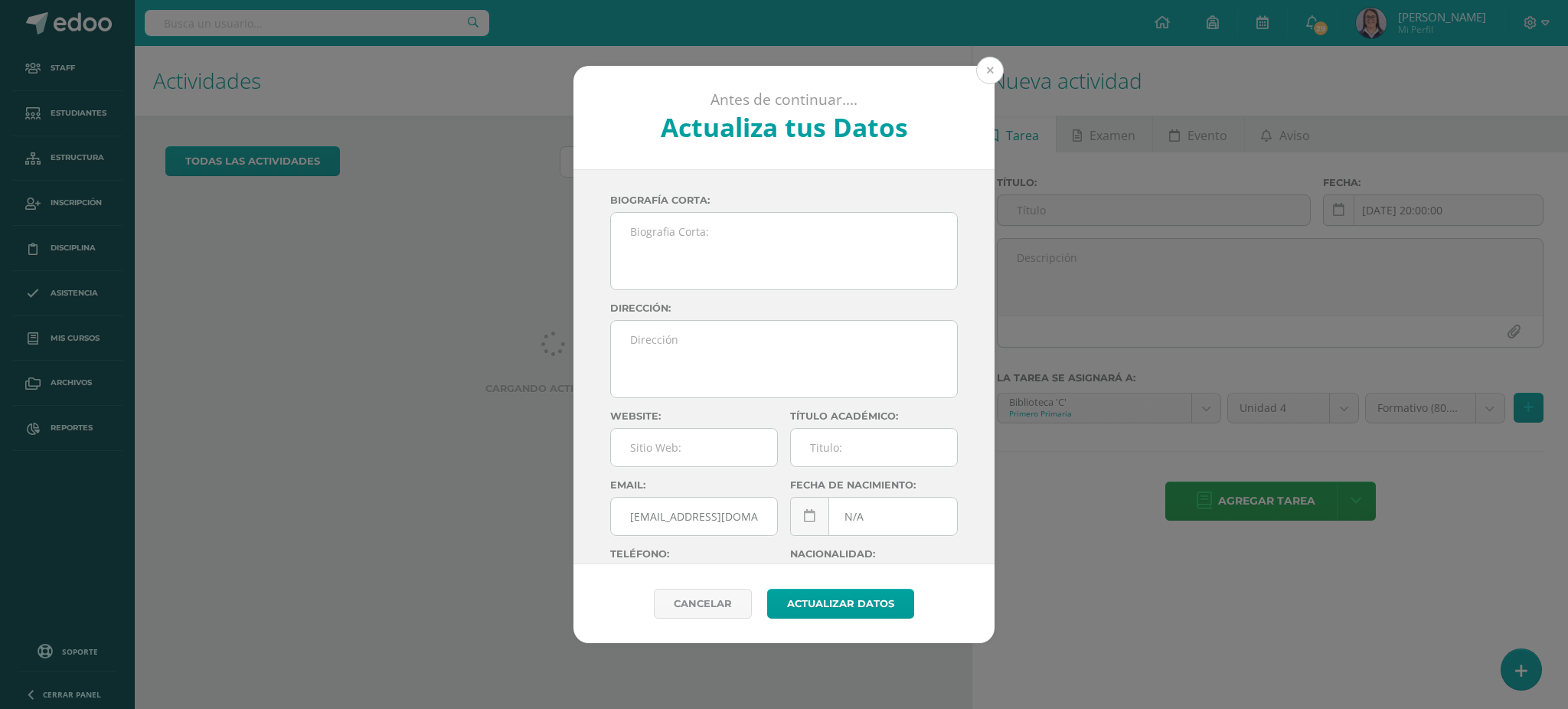
click at [979, 68] on button at bounding box center [990, 71] width 28 height 28
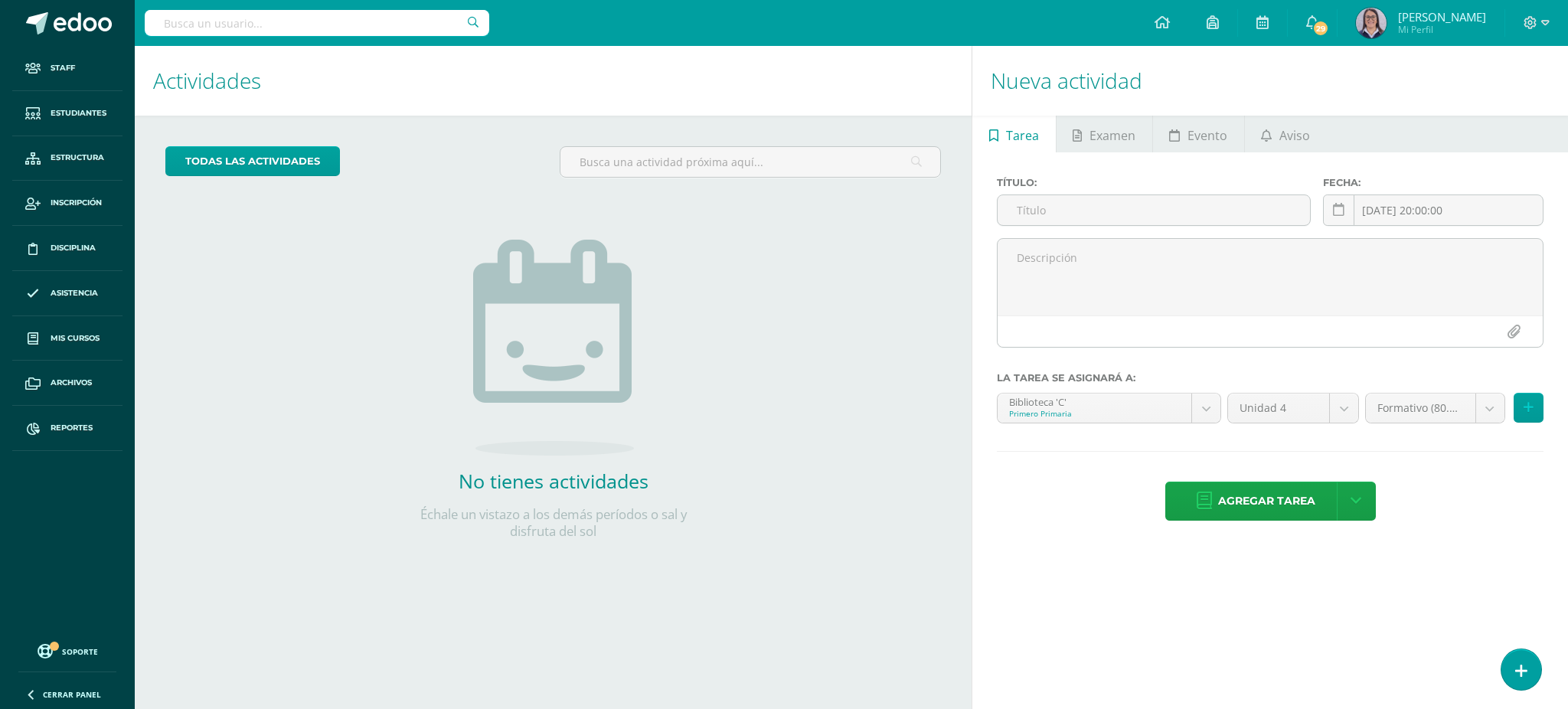
click at [380, 21] on input "text" at bounding box center [317, 23] width 344 height 26
type input "tecnología quinto"
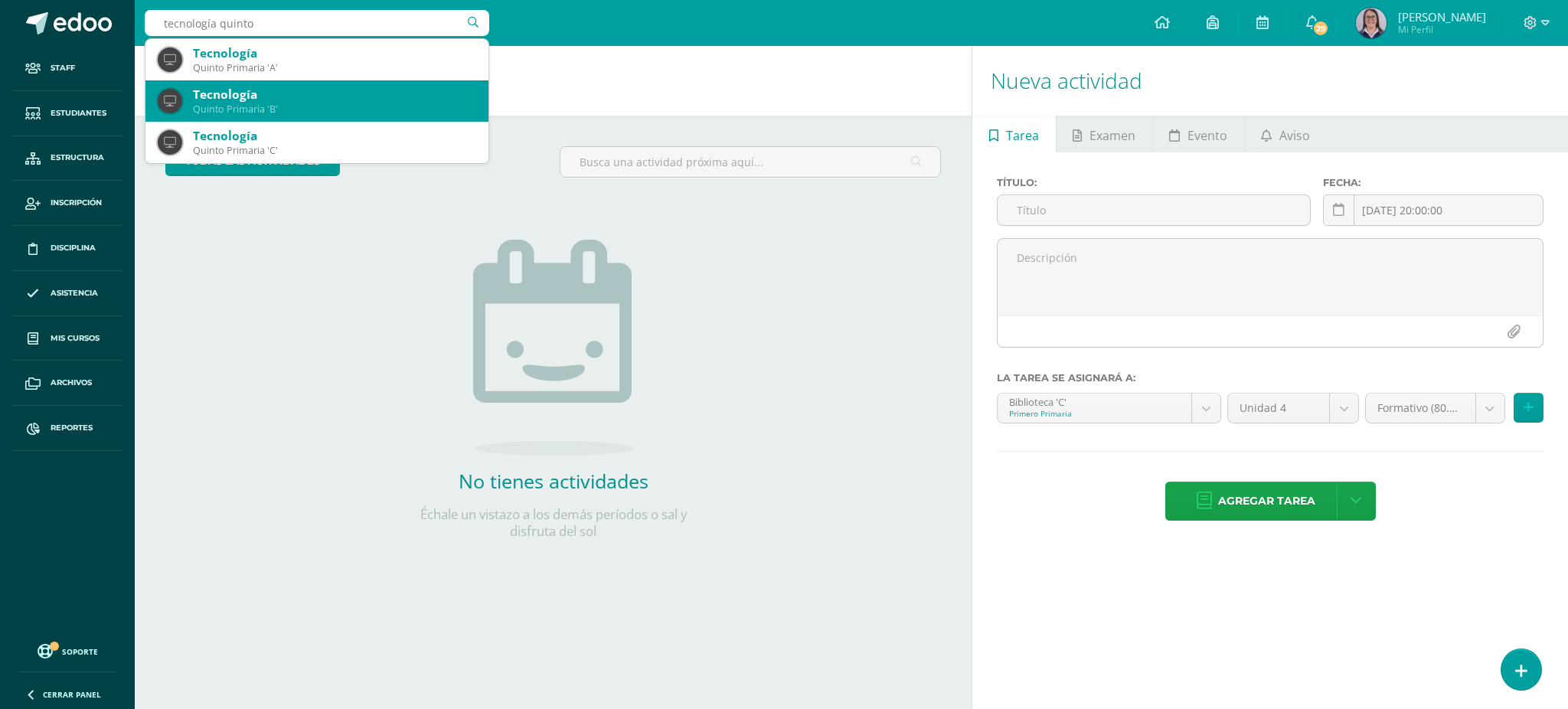
click at [323, 87] on div "Tecnología" at bounding box center [335, 94] width 283 height 16
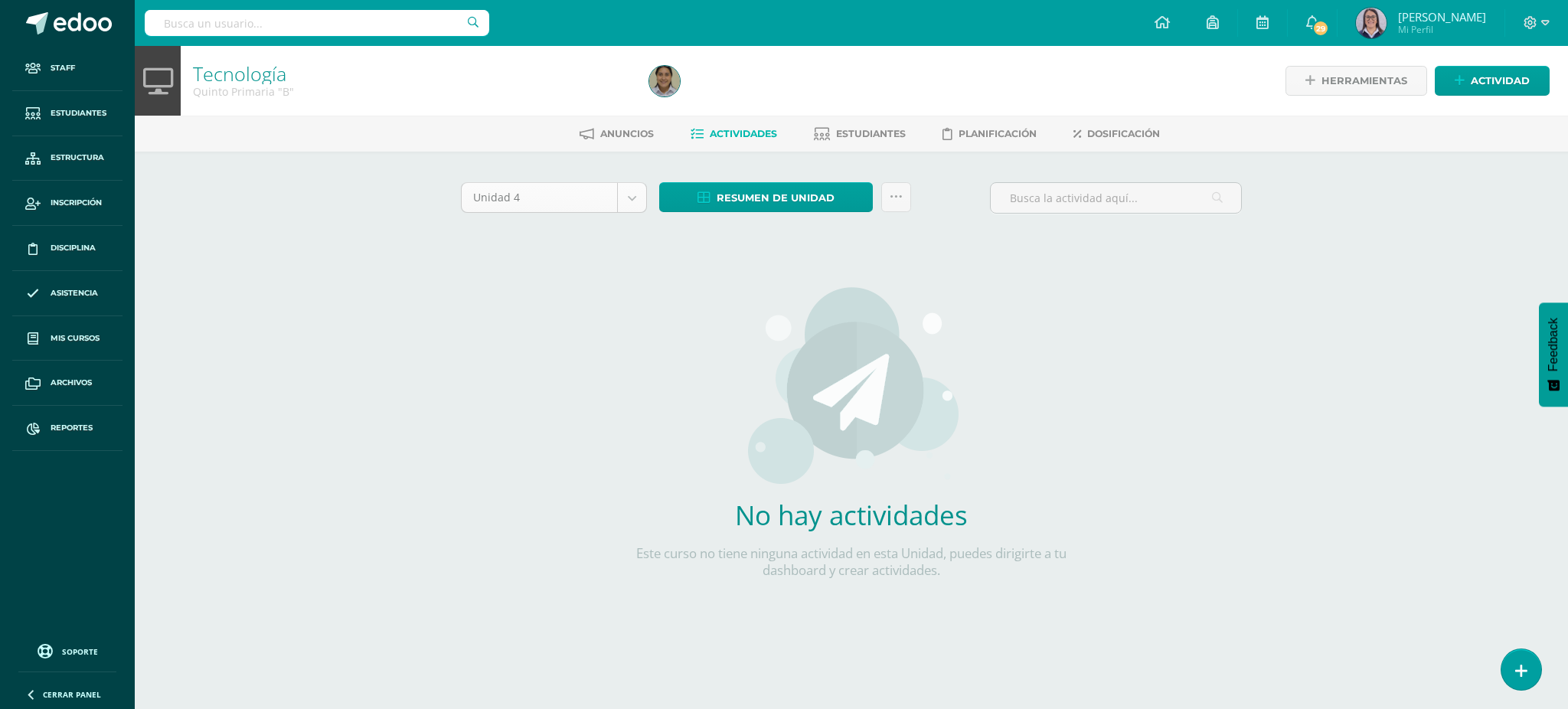
click at [551, 192] on body "Staff Estudiantes Estructura Inscripción Disciplina Asistencia Mis cursos Archi…" at bounding box center [784, 329] width 1568 height 658
select select "Unidad 3"
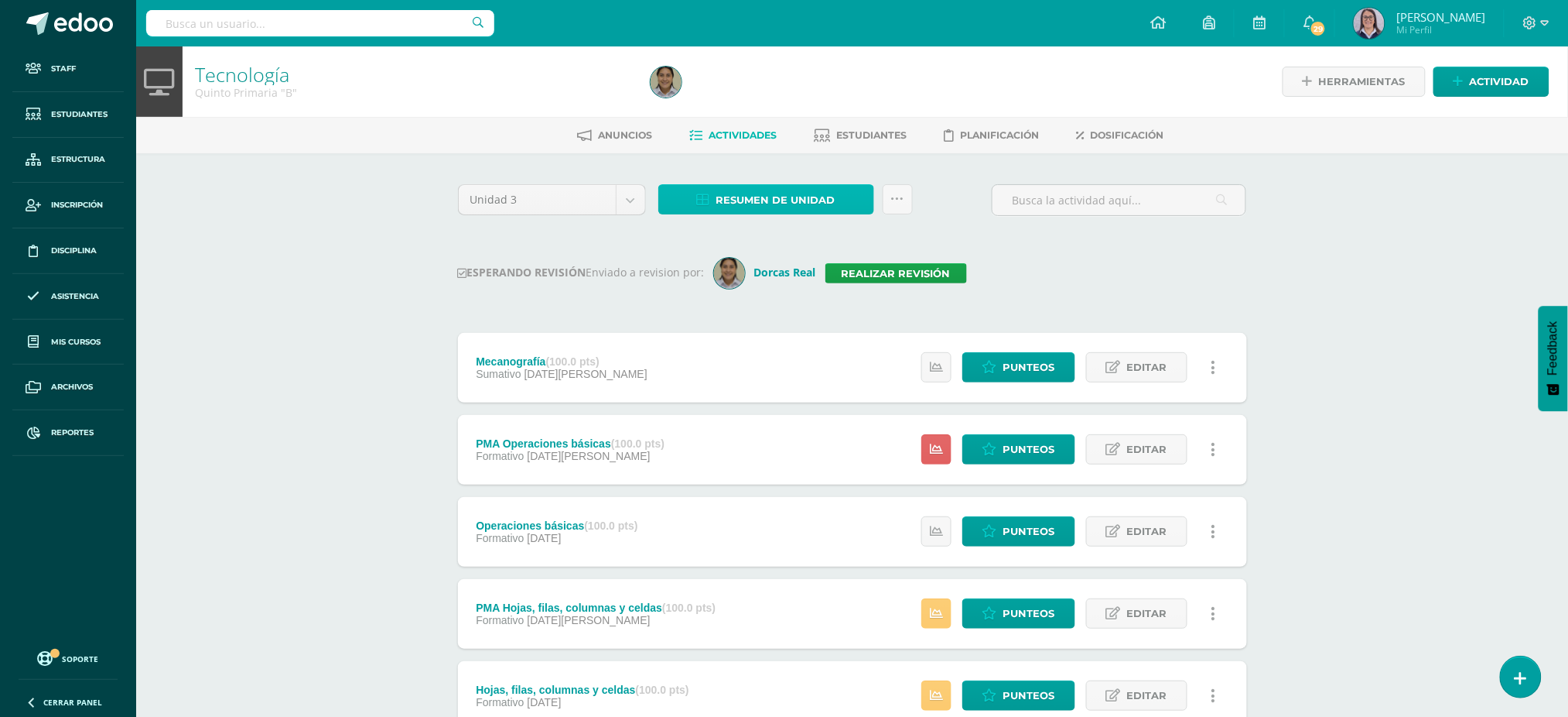
click at [752, 205] on span "Resumen de unidad" at bounding box center [776, 200] width 119 height 29
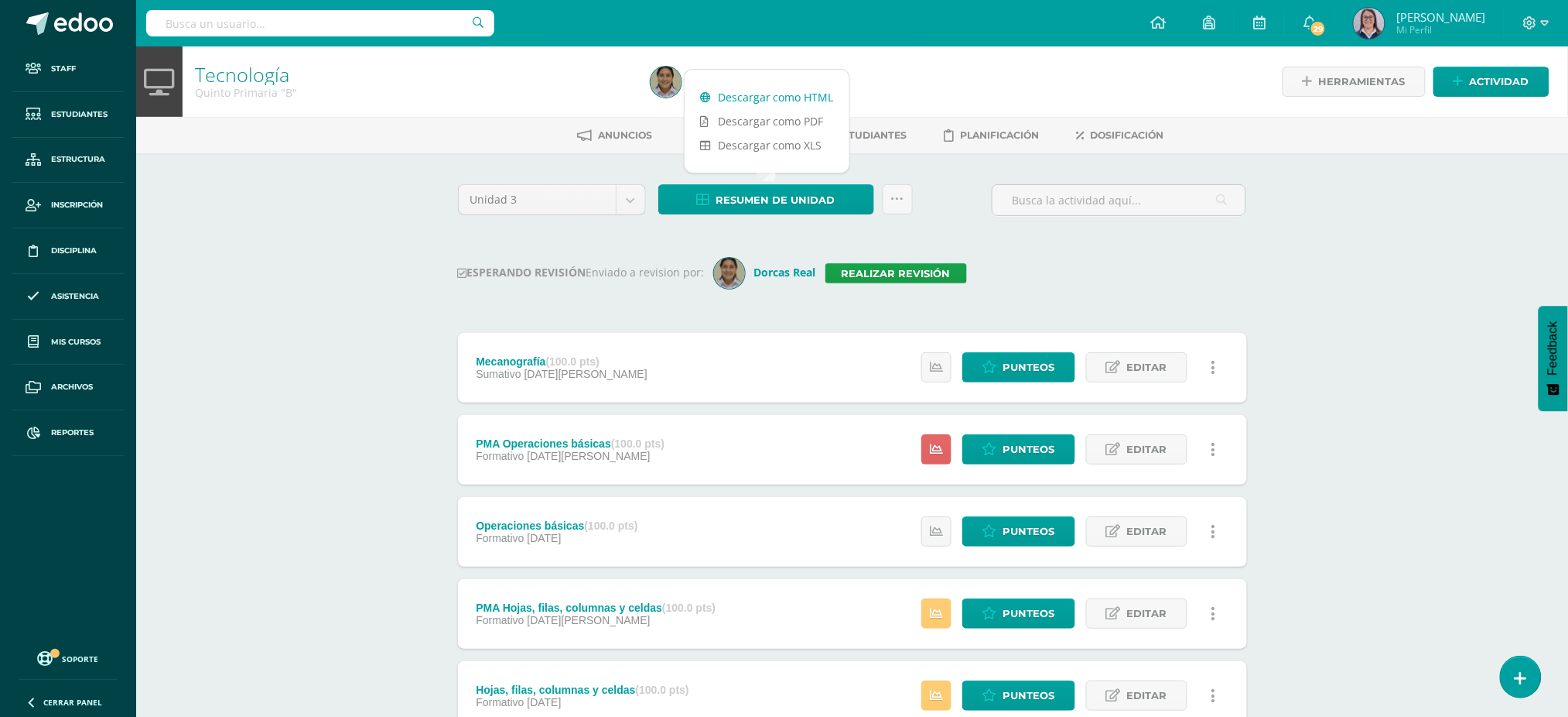
click at [775, 100] on link "Descargar como HTML" at bounding box center [767, 96] width 165 height 24
click at [877, 269] on link "Realizar revisión" at bounding box center [896, 273] width 141 height 20
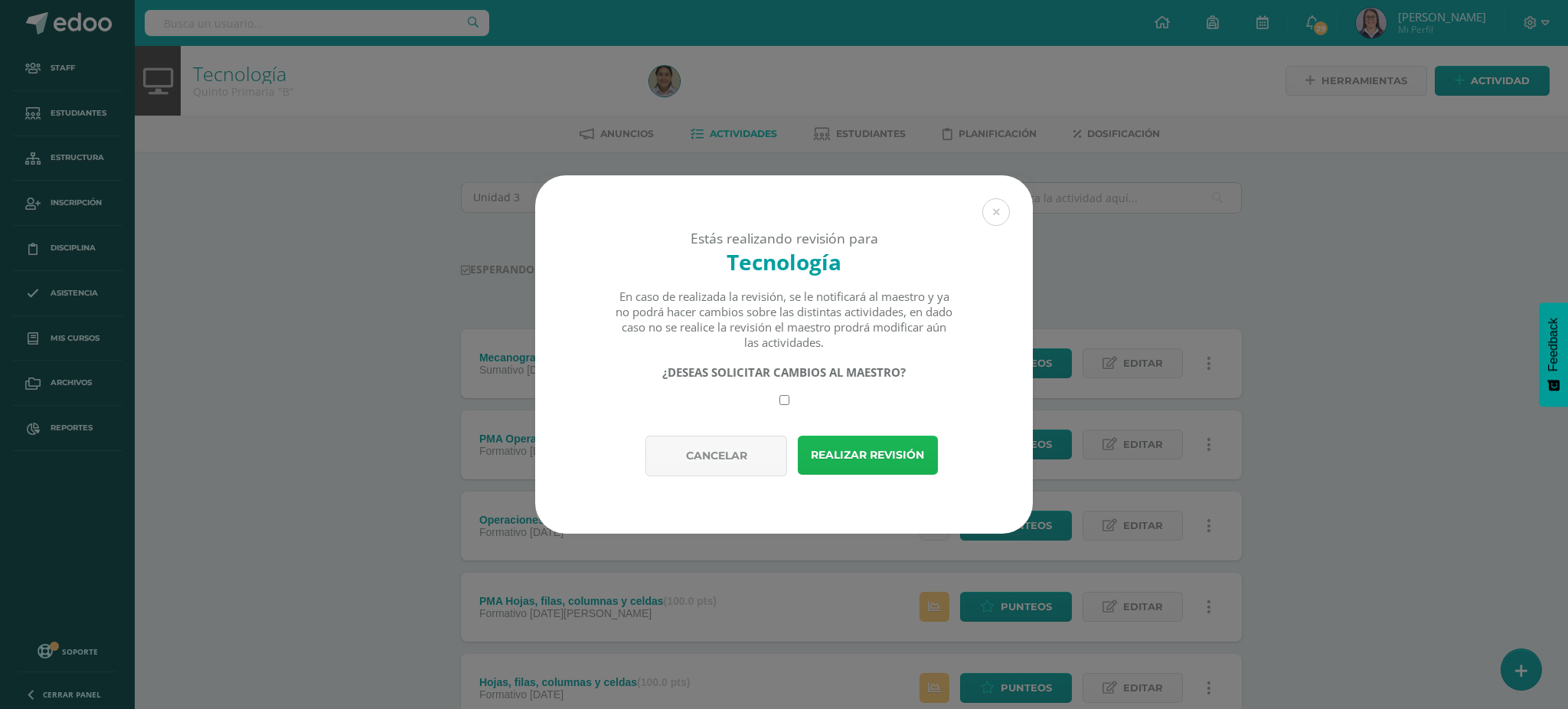
click at [861, 449] on button "Realizar revisión" at bounding box center [868, 455] width 140 height 39
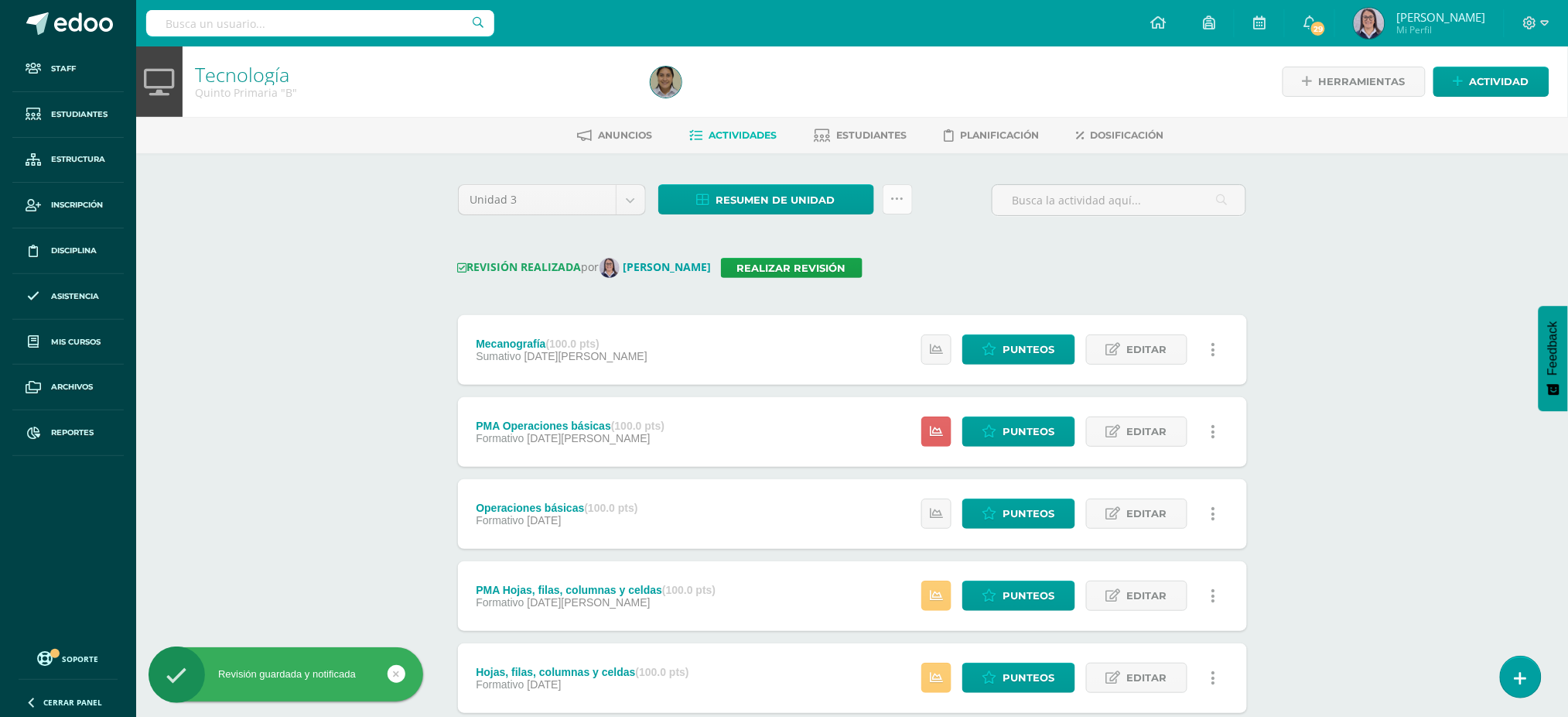
click at [906, 207] on link at bounding box center [898, 199] width 30 height 30
click at [892, 278] on link "Enviar punteos a revision" at bounding box center [859, 284] width 170 height 37
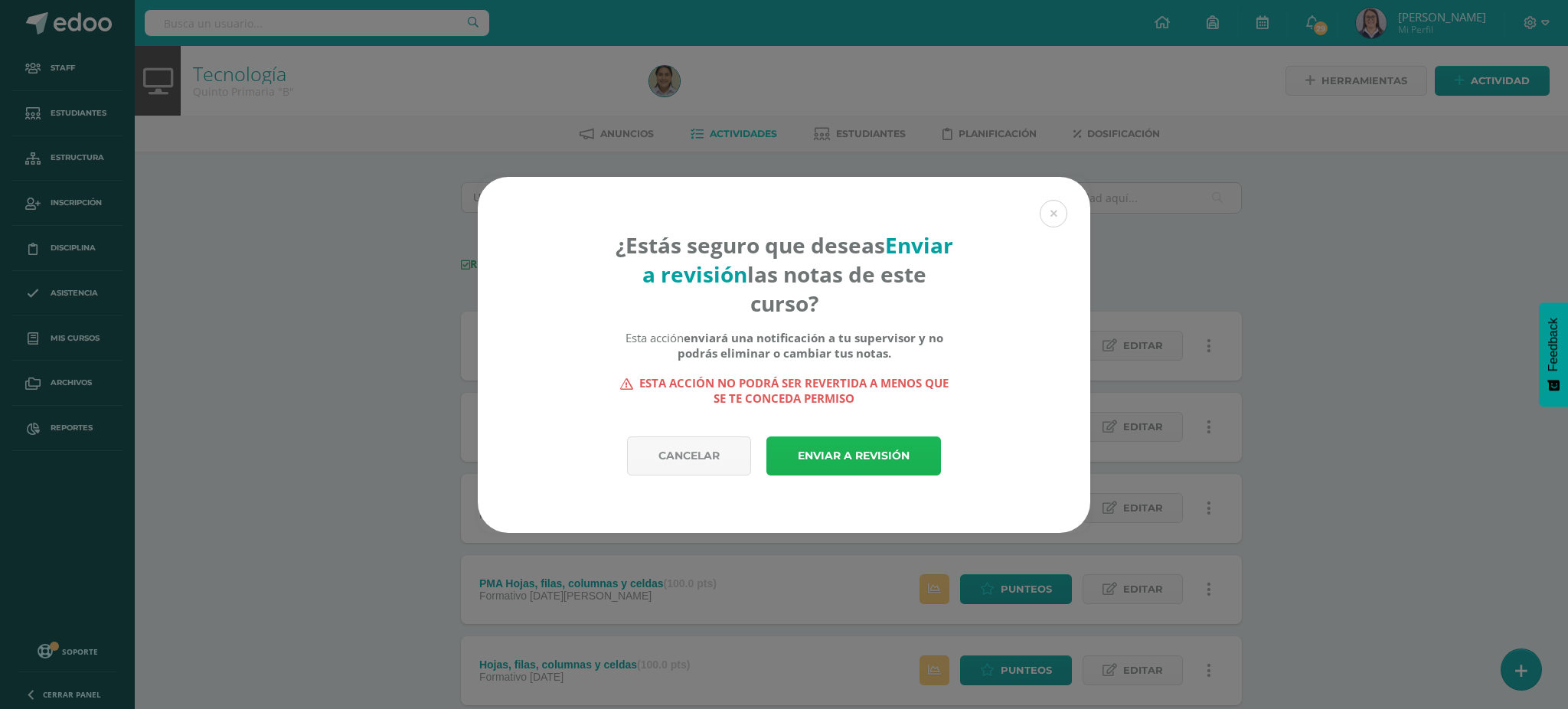
click at [789, 457] on link "Enviar a revisión" at bounding box center [853, 456] width 174 height 39
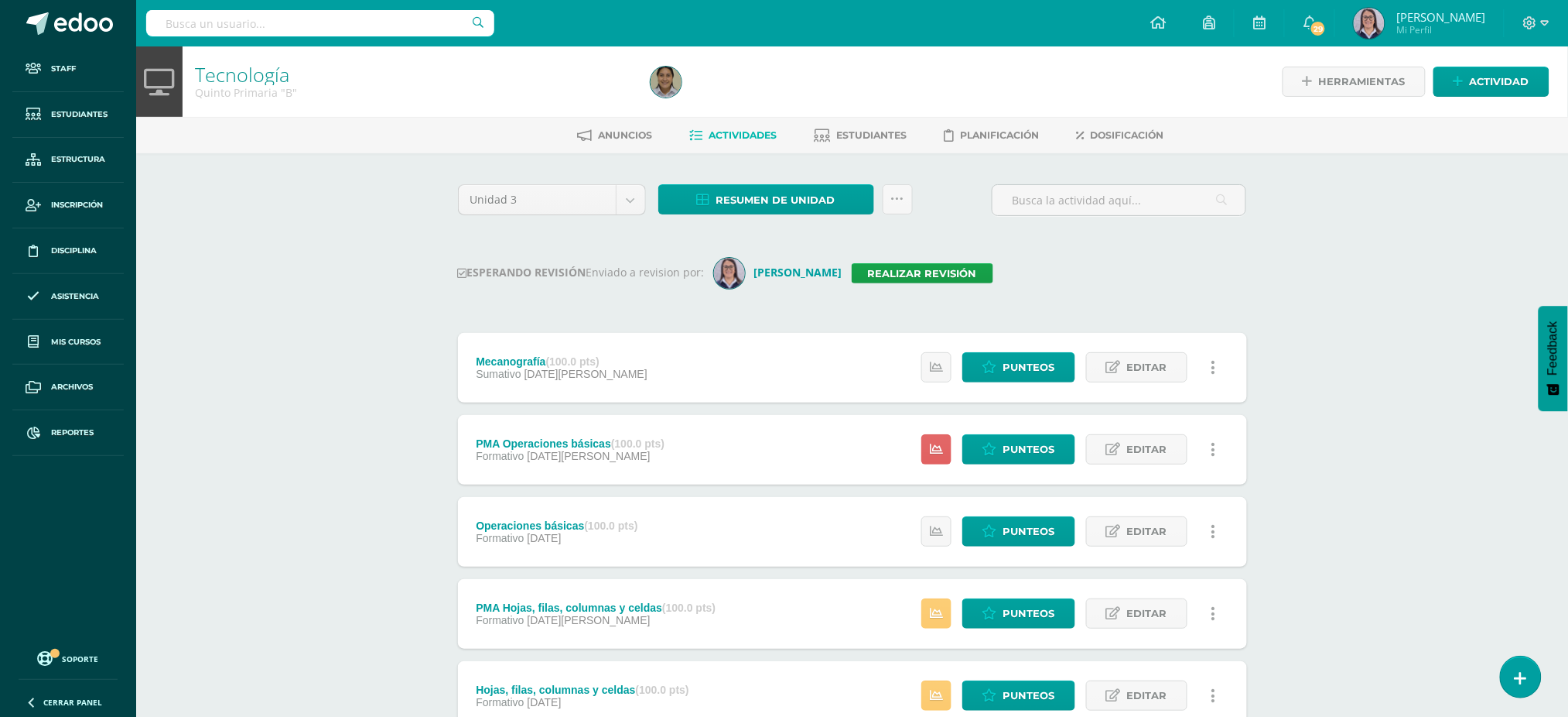
click at [226, 30] on input "text" at bounding box center [320, 23] width 348 height 26
click at [236, 22] on input "text" at bounding box center [320, 23] width 348 height 26
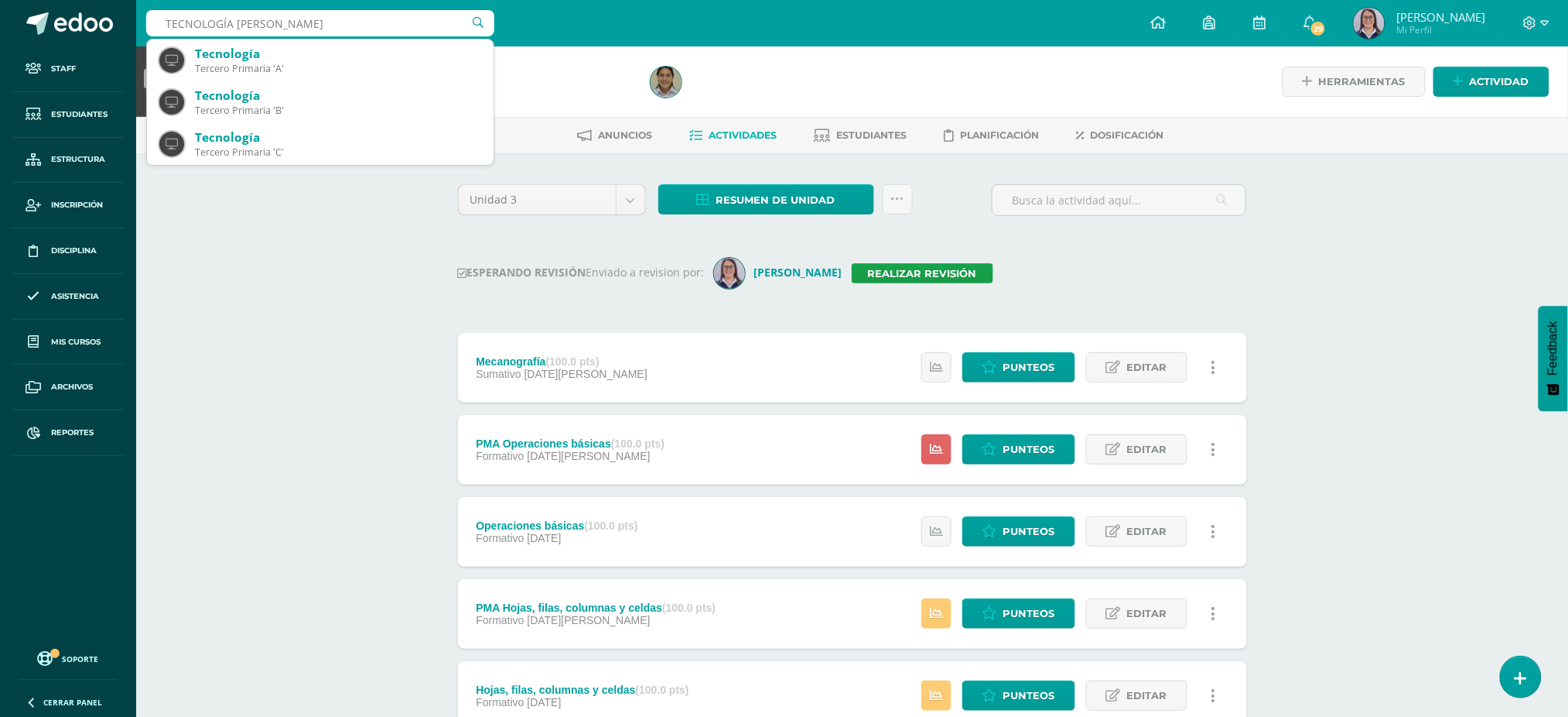
type input "TECNOLOGÍA QUINTO"
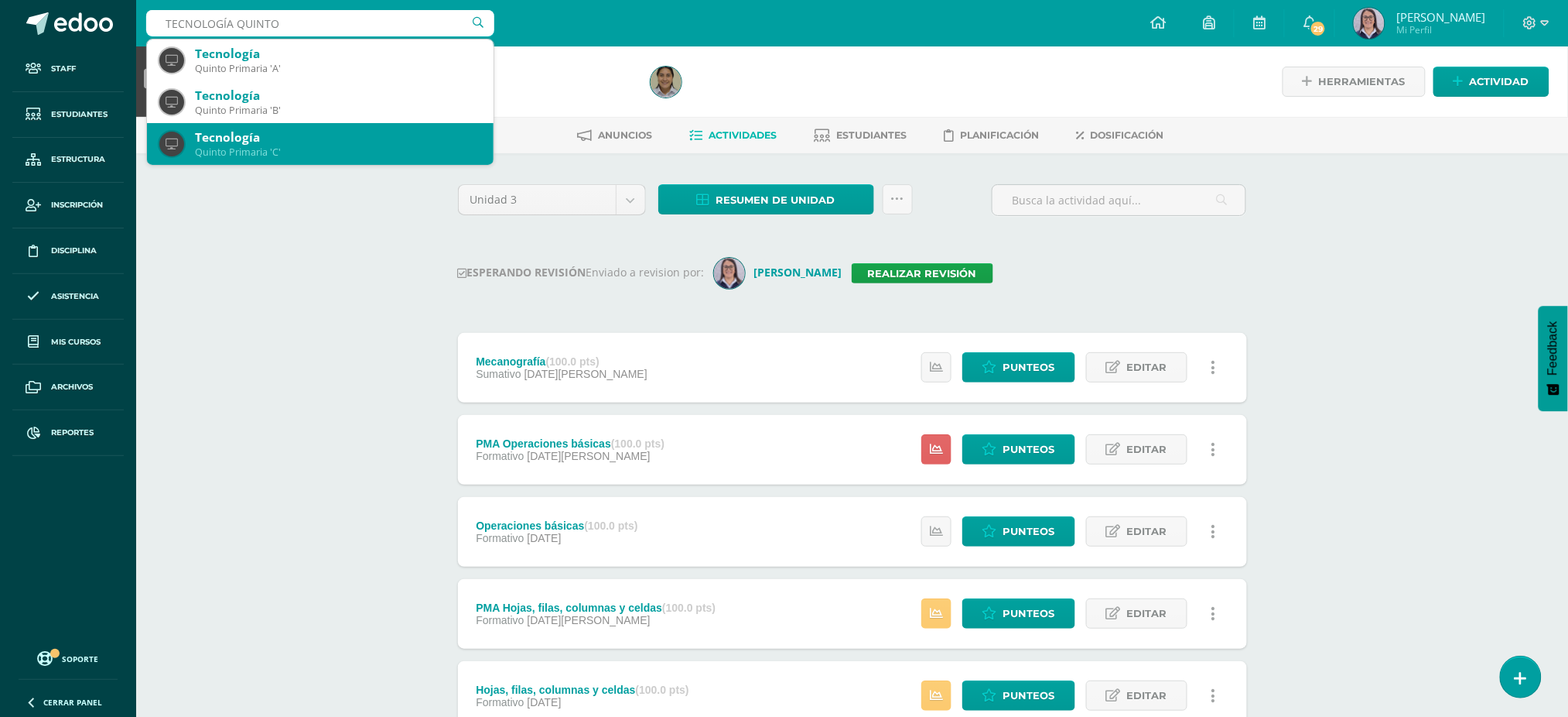
click at [182, 124] on div at bounding box center [172, 144] width 25 height 42
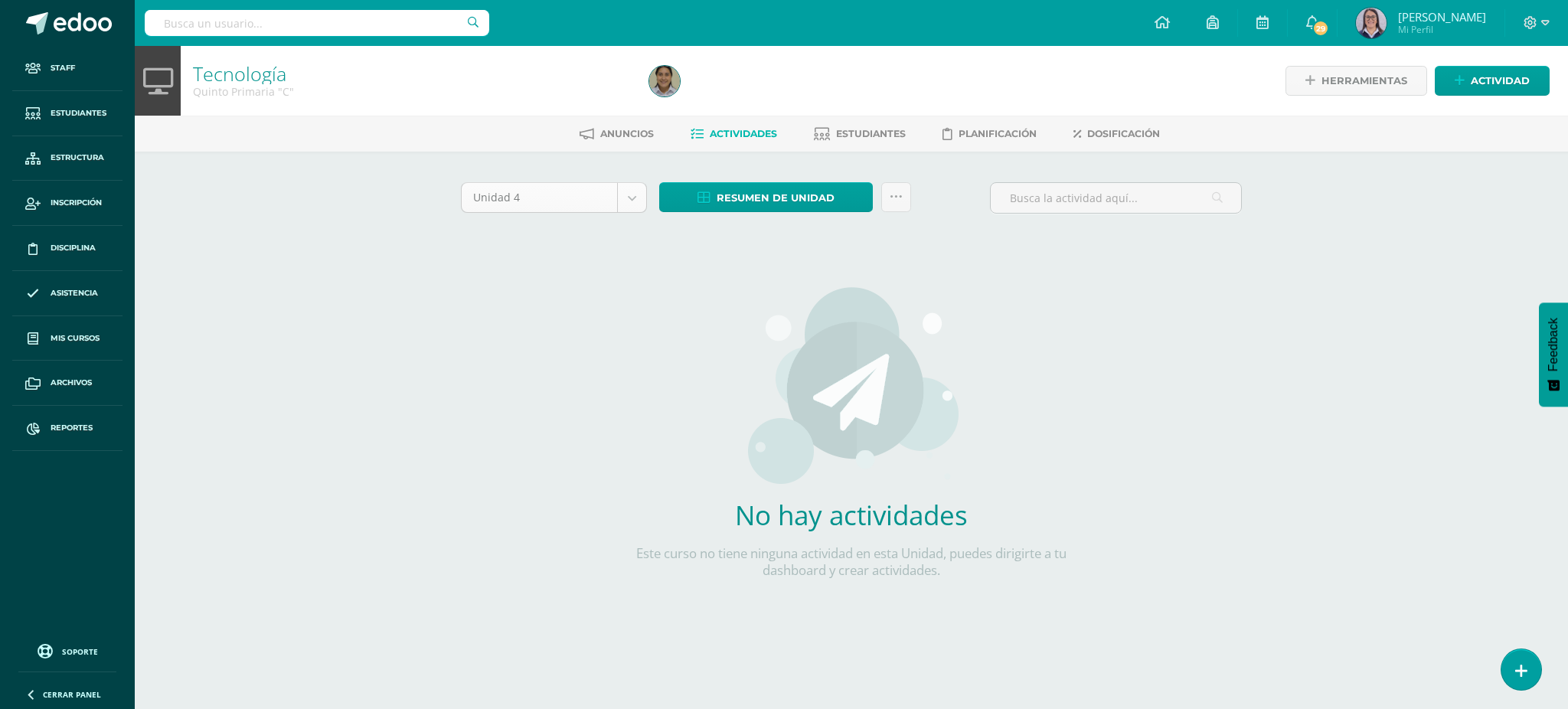
click at [615, 191] on body "Staff Estudiantes Estructura Inscripción Disciplina Asistencia Mis cursos Archi…" at bounding box center [784, 329] width 1568 height 658
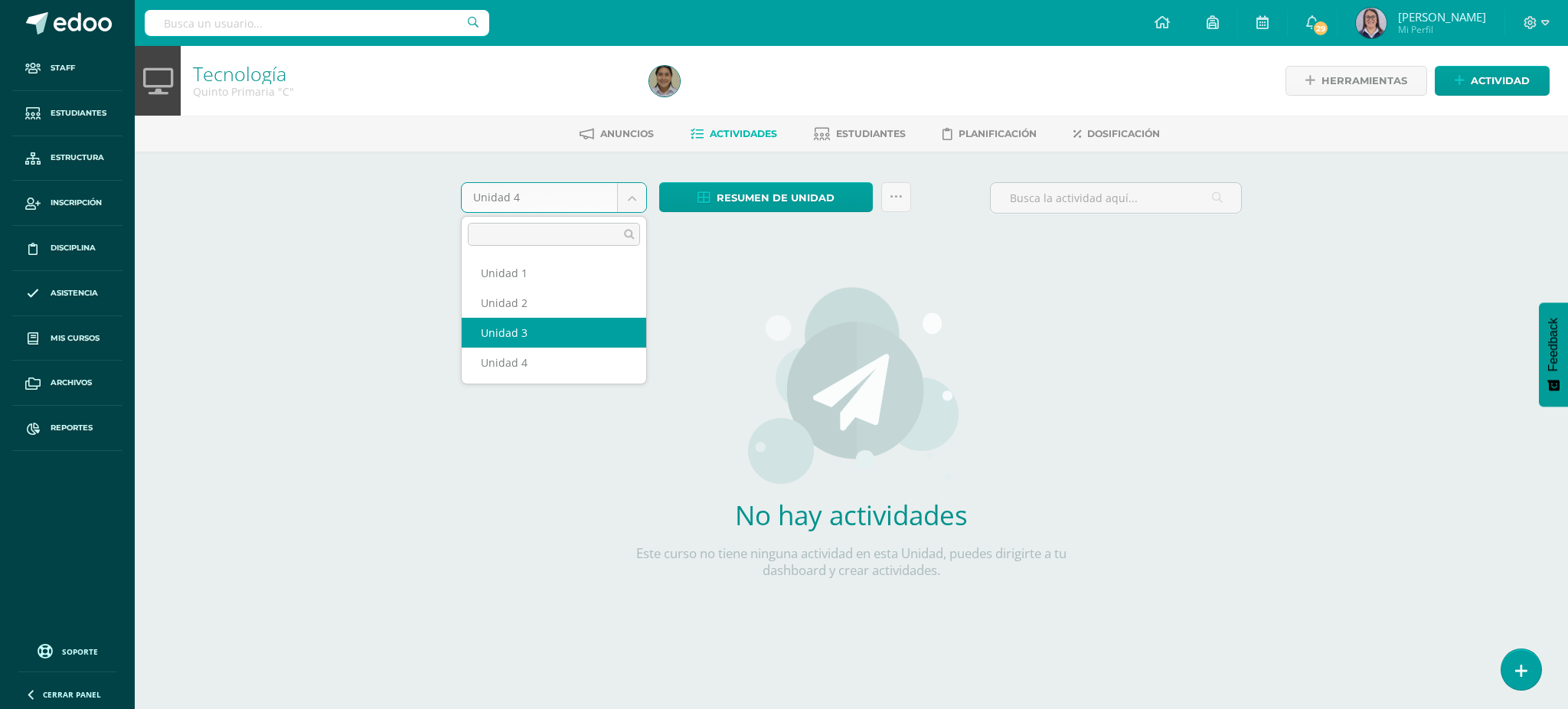
select select "Unidad 3"
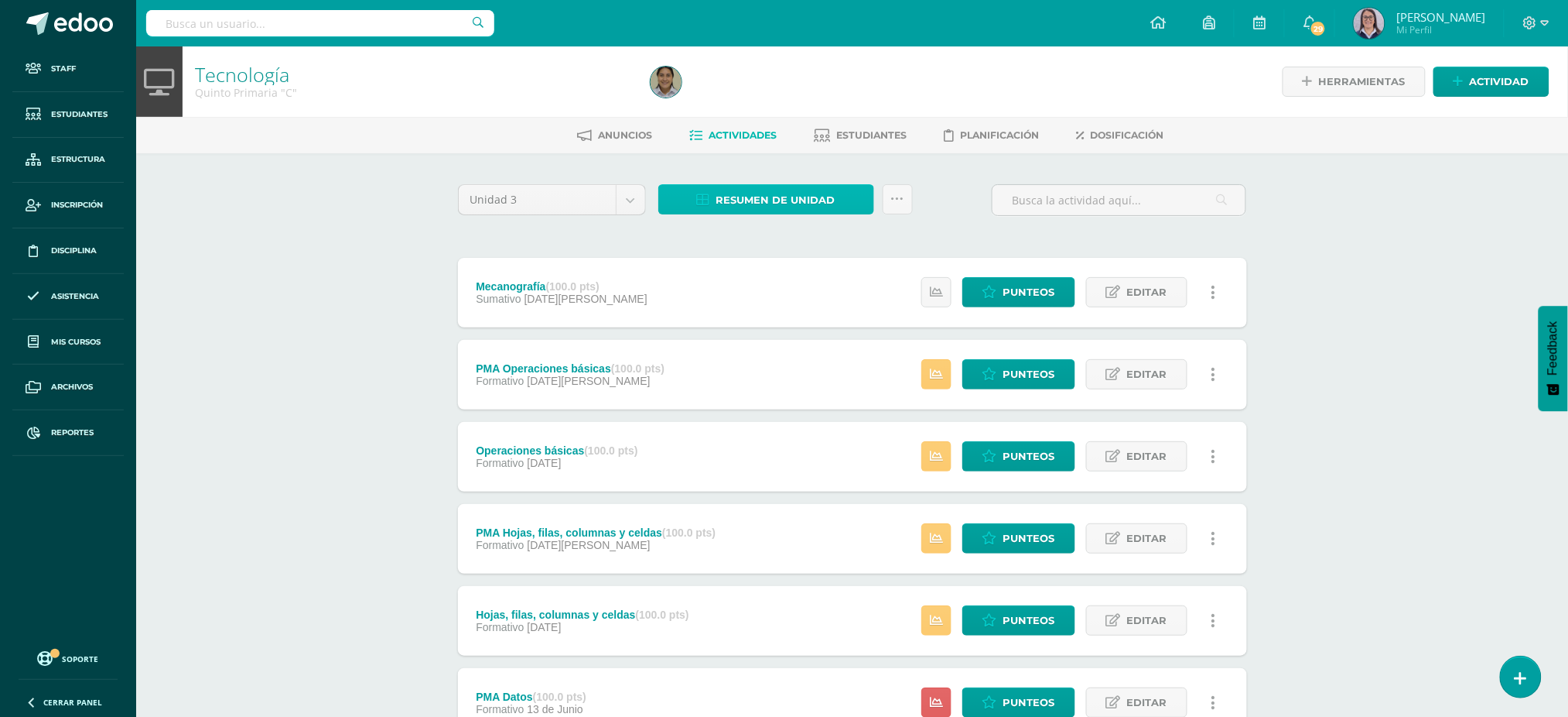
click at [725, 210] on span "Resumen de unidad" at bounding box center [776, 200] width 119 height 29
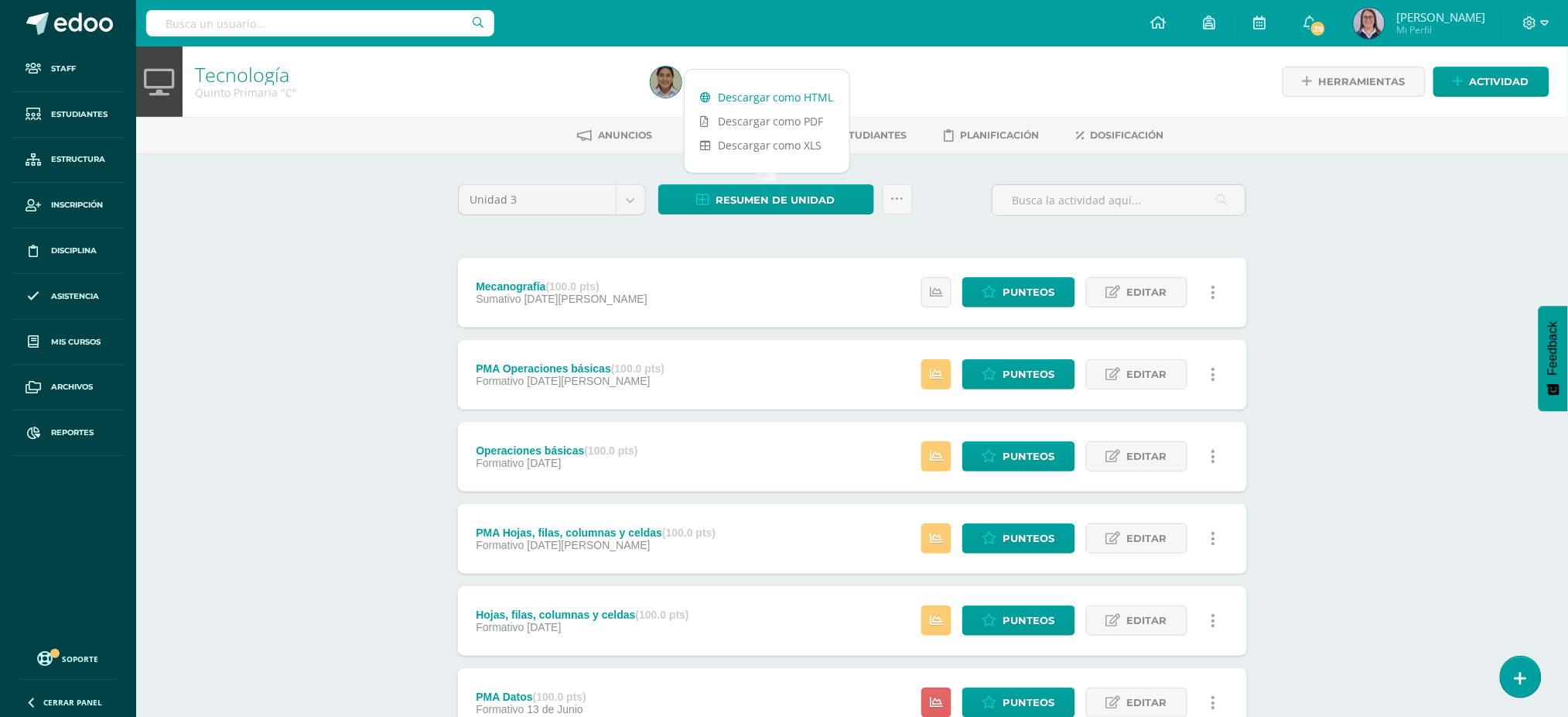
click at [698, 93] on link "Descargar como HTML" at bounding box center [767, 96] width 165 height 24
click at [355, 267] on div "Tecnología Quinto Primaria "C" Herramientas Detalle de asistencias Actividad An…" at bounding box center [852, 484] width 1432 height 876
click at [300, 26] on input "text" at bounding box center [320, 23] width 348 height 26
click at [231, 22] on input "text" at bounding box center [320, 23] width 348 height 26
type input "tecnología sexto"
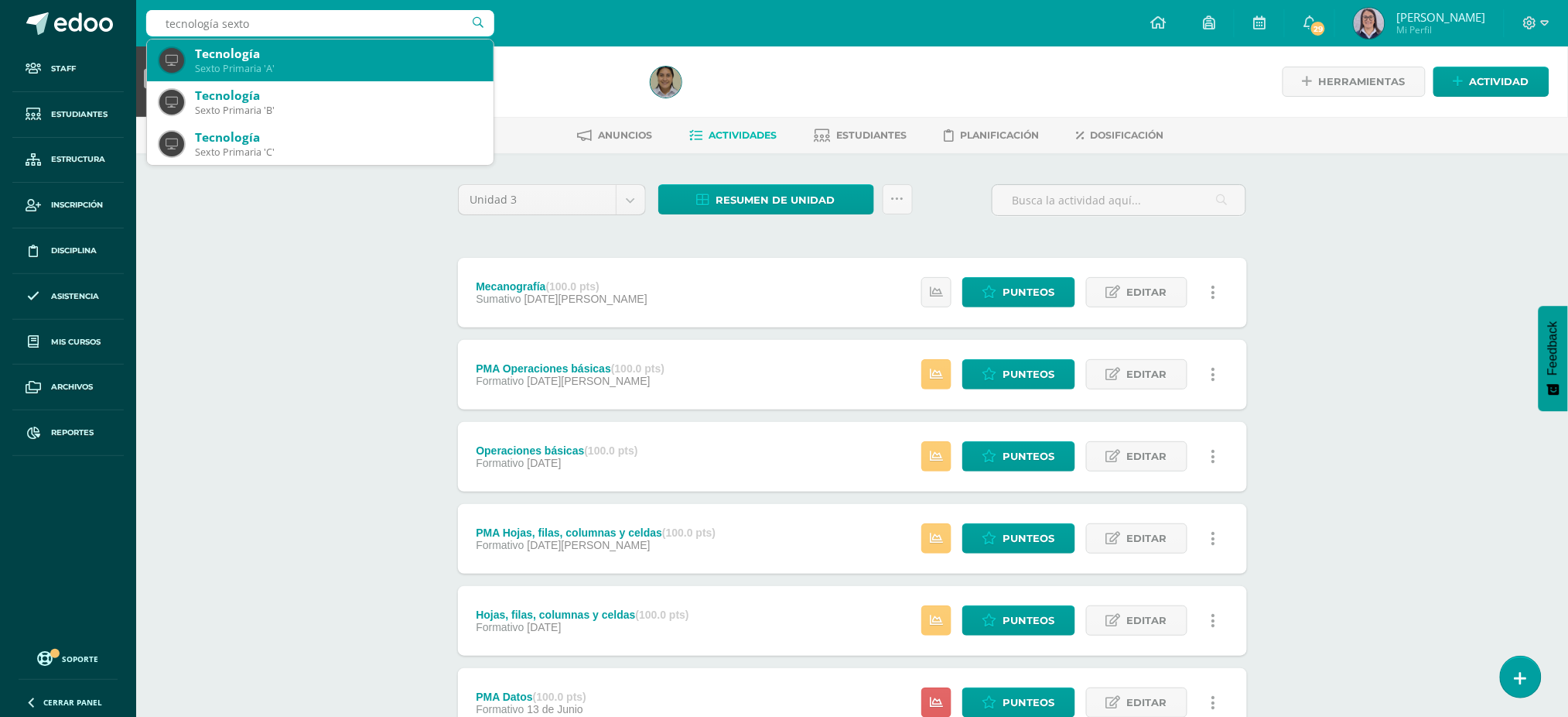
click at [243, 47] on div "Tecnología" at bounding box center [338, 54] width 286 height 16
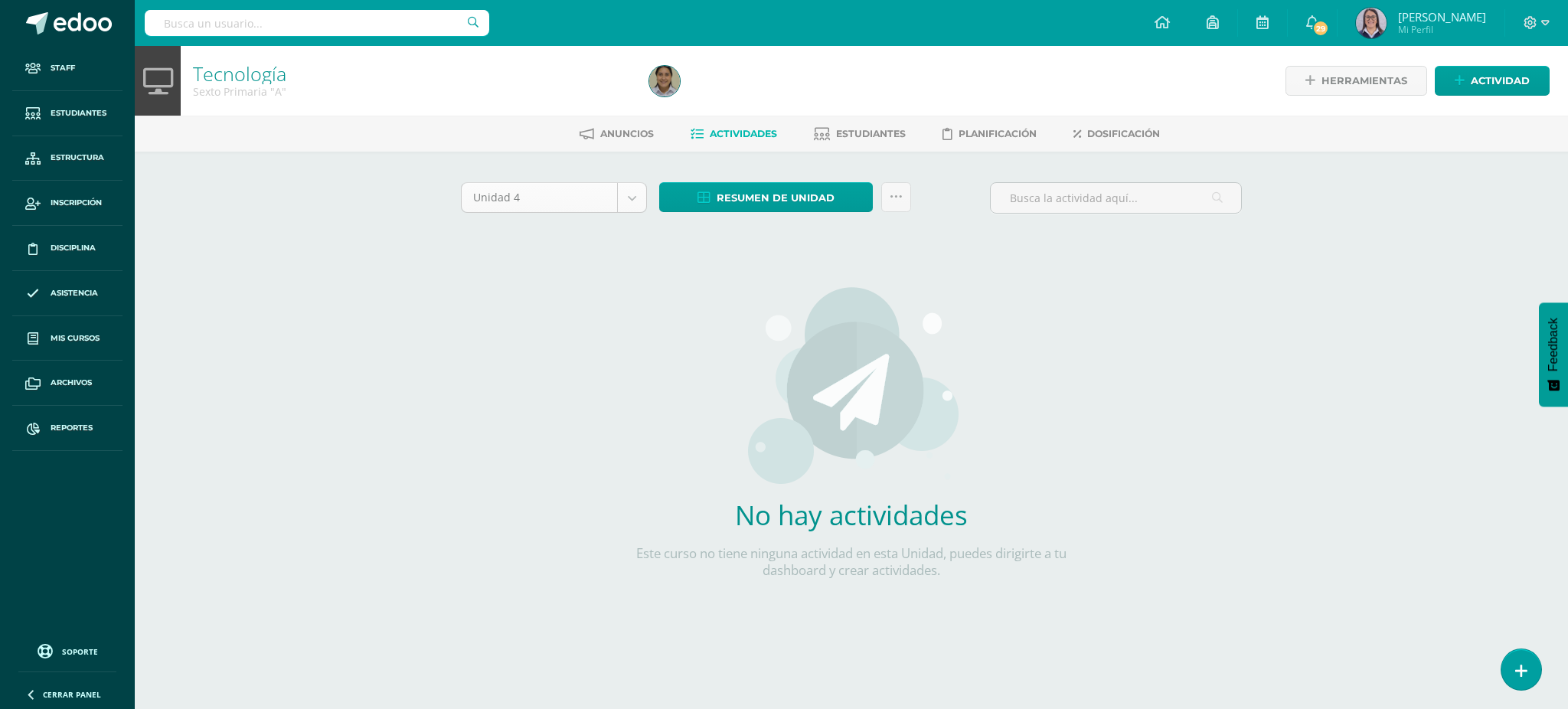
click at [509, 209] on body "Staff Estudiantes Estructura Inscripción Disciplina Asistencia Mis cursos Archi…" at bounding box center [784, 329] width 1568 height 658
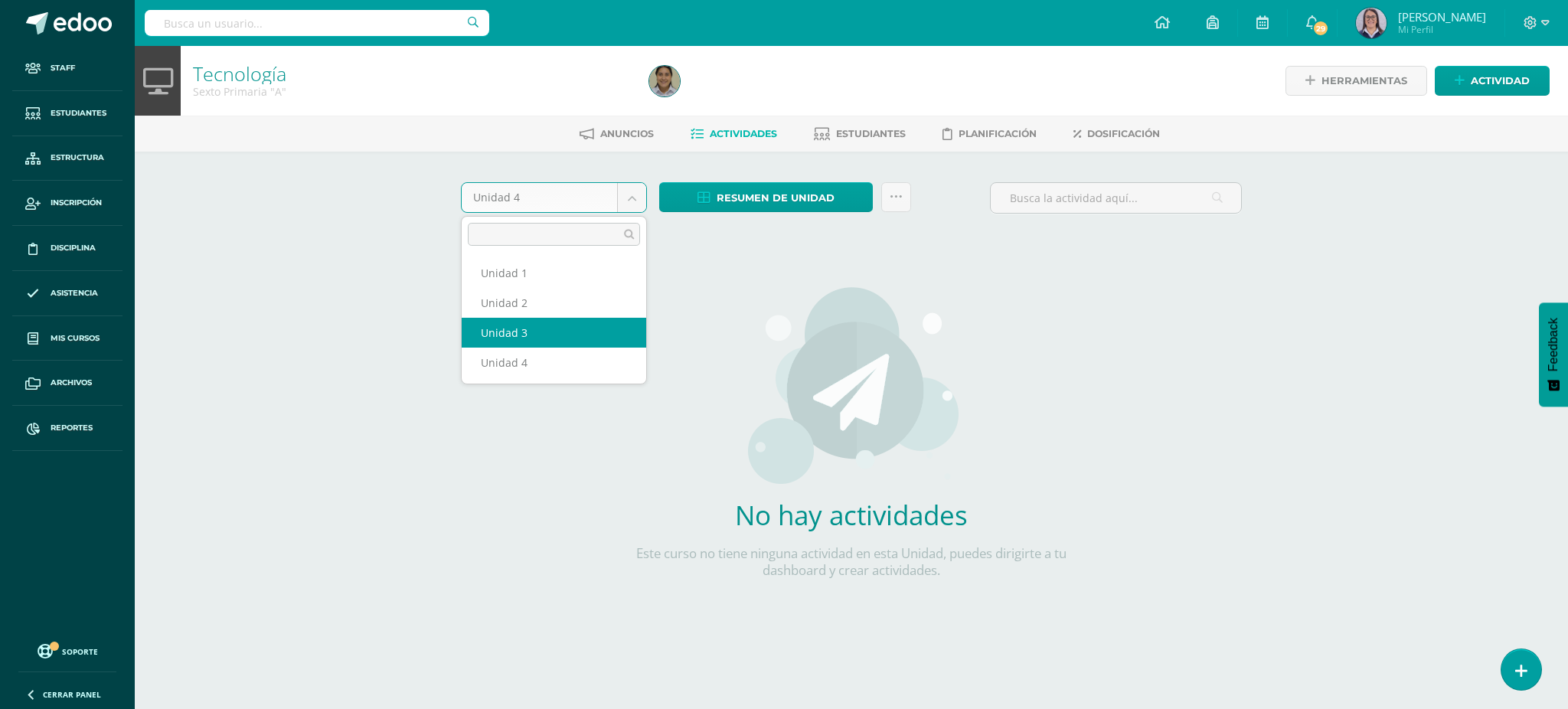
select select "Unidad 3"
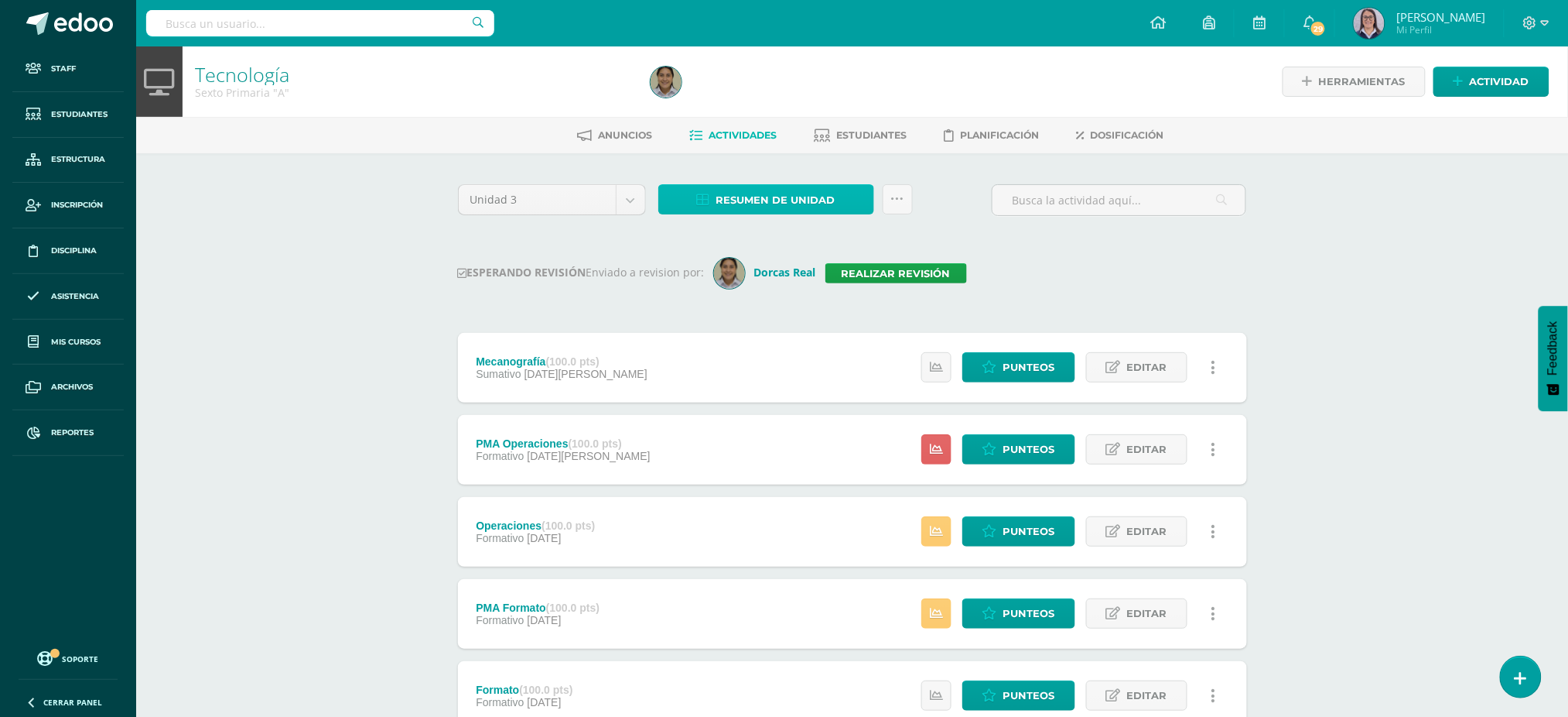
click at [803, 193] on span "Resumen de unidad" at bounding box center [776, 200] width 119 height 29
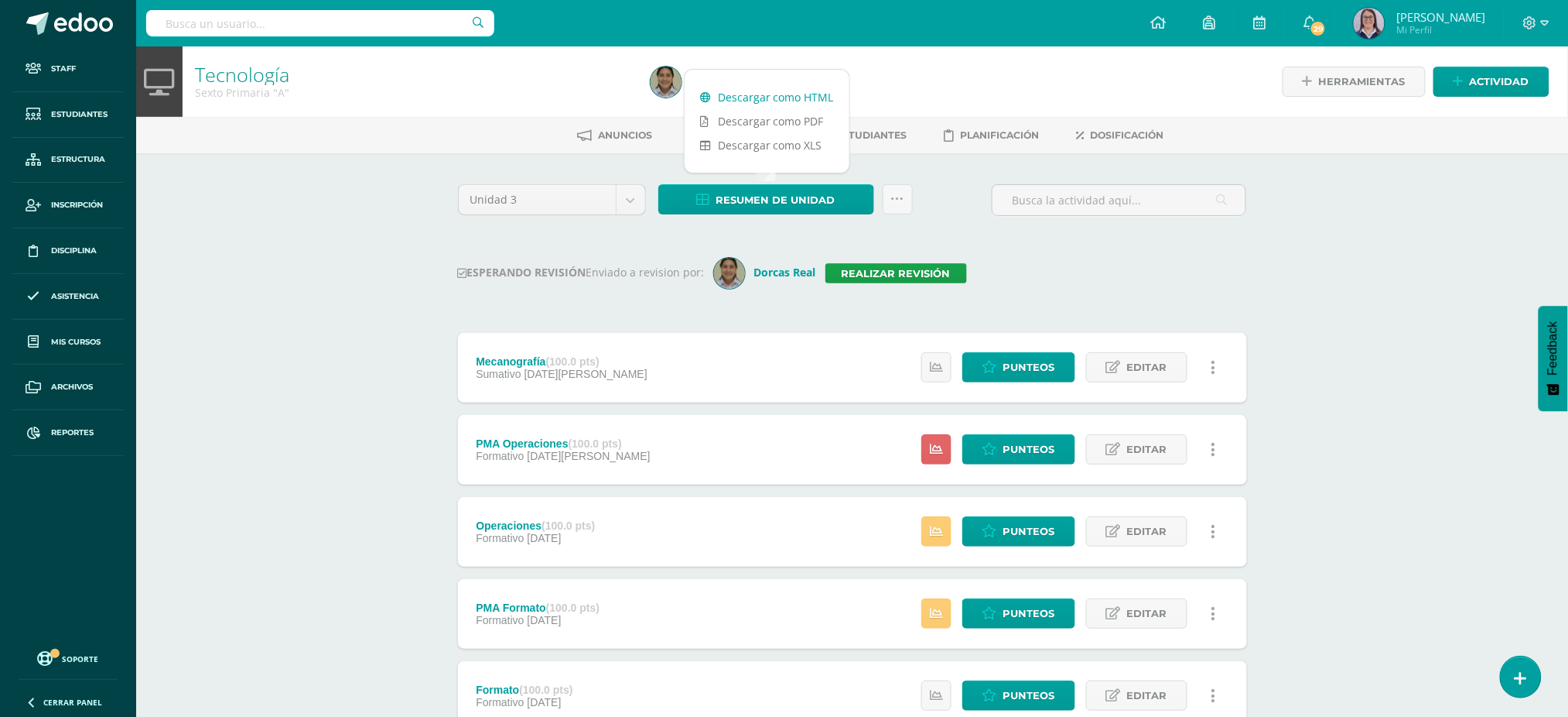
click at [805, 91] on link "Descargar como HTML" at bounding box center [767, 96] width 165 height 24
click at [806, 92] on link "Descargar como HTML" at bounding box center [767, 96] width 165 height 24
click at [368, 26] on input "text" at bounding box center [320, 23] width 348 height 26
type input "tecnología sexto"
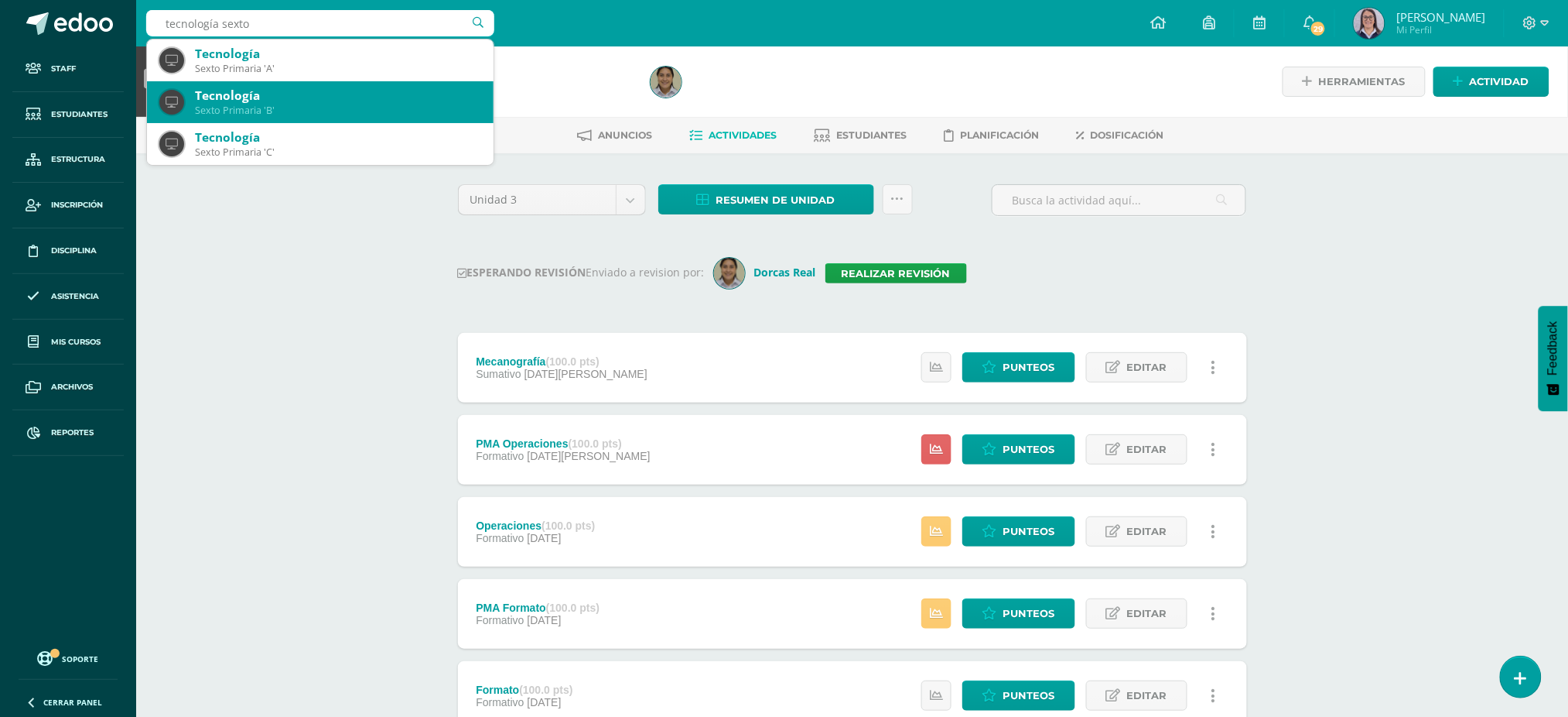
click at [324, 114] on div "Sexto Primaria 'B'" at bounding box center [338, 110] width 286 height 13
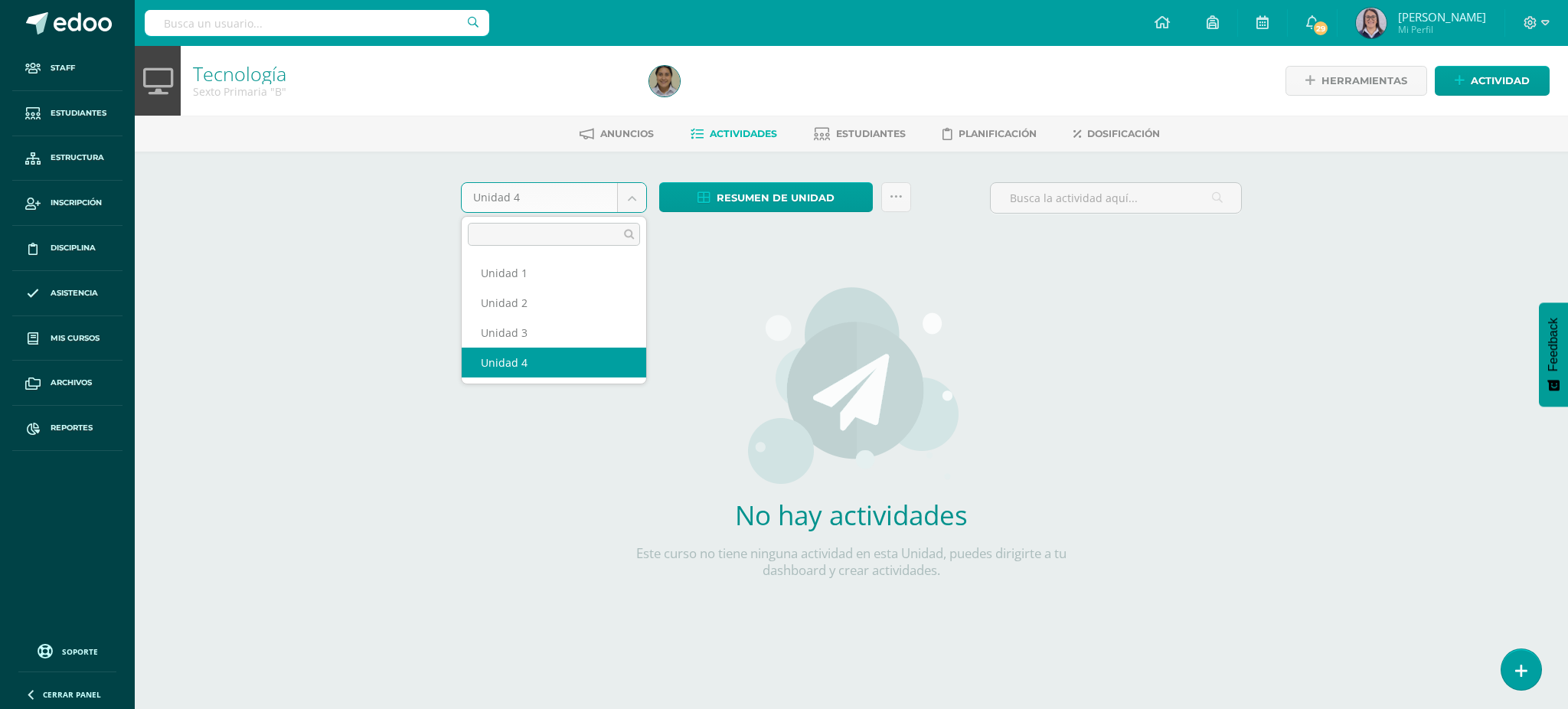
drag, startPoint x: 634, startPoint y: 193, endPoint x: 609, endPoint y: 227, distance: 42.2
click at [634, 193] on body "Staff Estudiantes Estructura Inscripción Disciplina Asistencia Mis cursos Archi…" at bounding box center [784, 329] width 1568 height 658
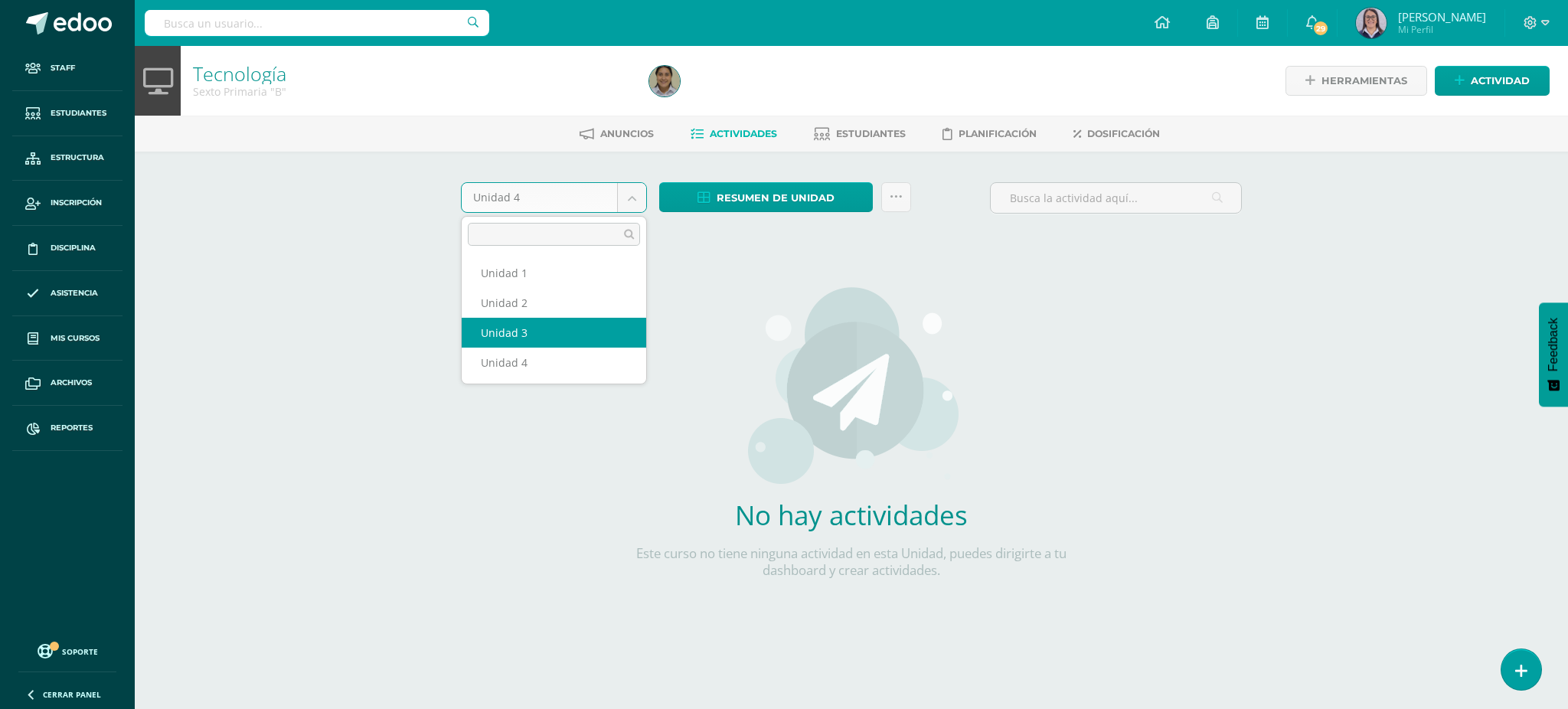
select select "Unidad 3"
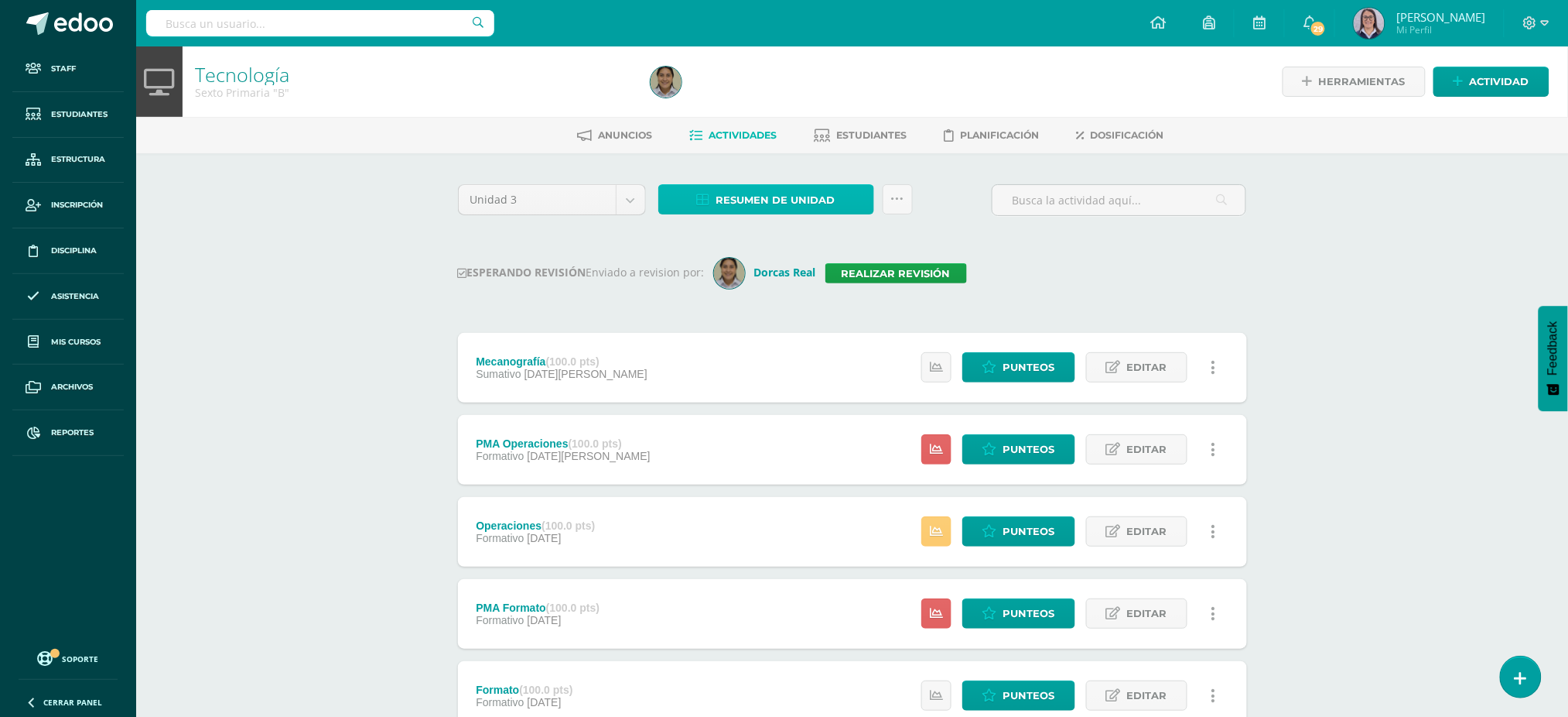
click at [782, 203] on span "Resumen de unidad" at bounding box center [776, 200] width 119 height 29
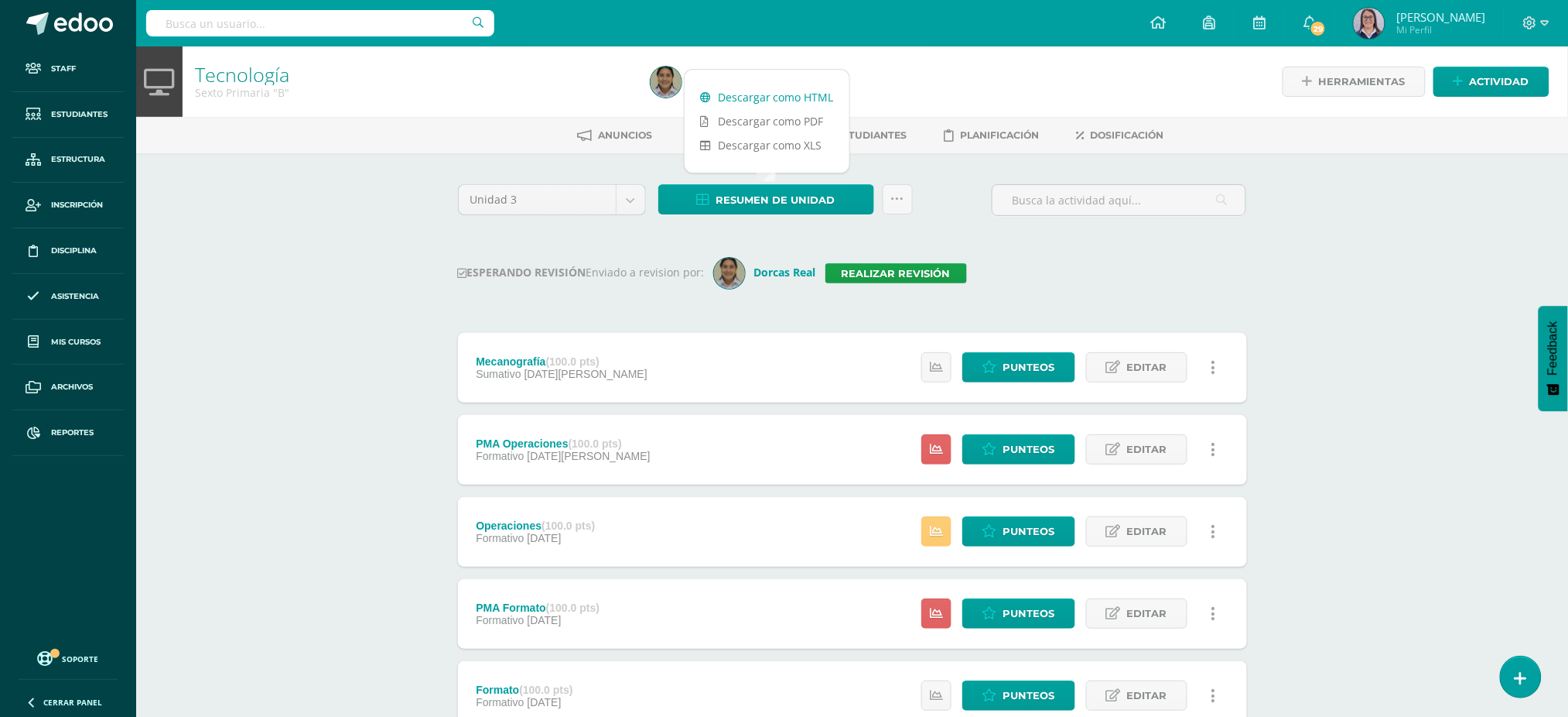
click at [789, 99] on link "Descargar como HTML" at bounding box center [767, 96] width 165 height 24
click at [260, 21] on input "text" at bounding box center [320, 23] width 348 height 26
type input "tecnología sexto"
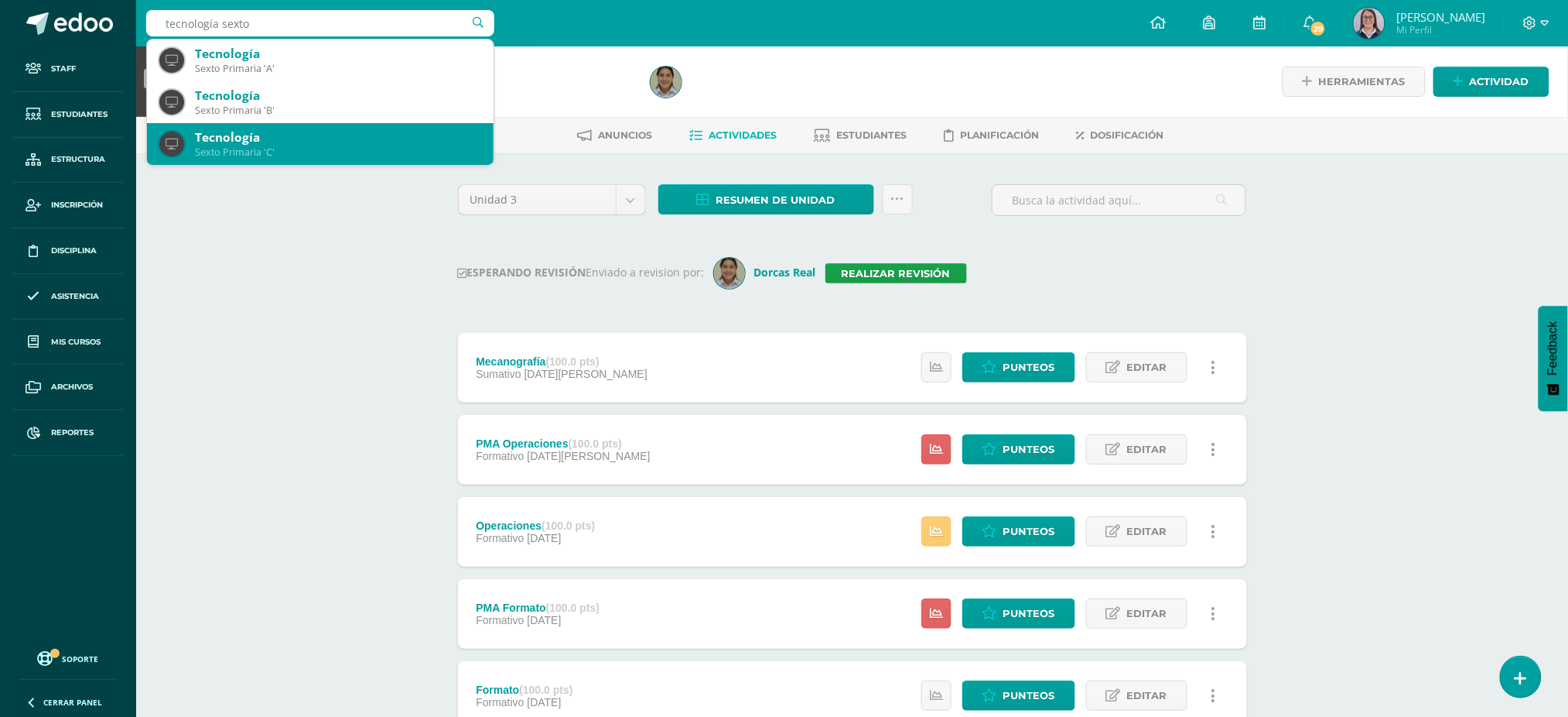
click at [257, 156] on div "Sexto Primaria 'C'" at bounding box center [338, 152] width 286 height 13
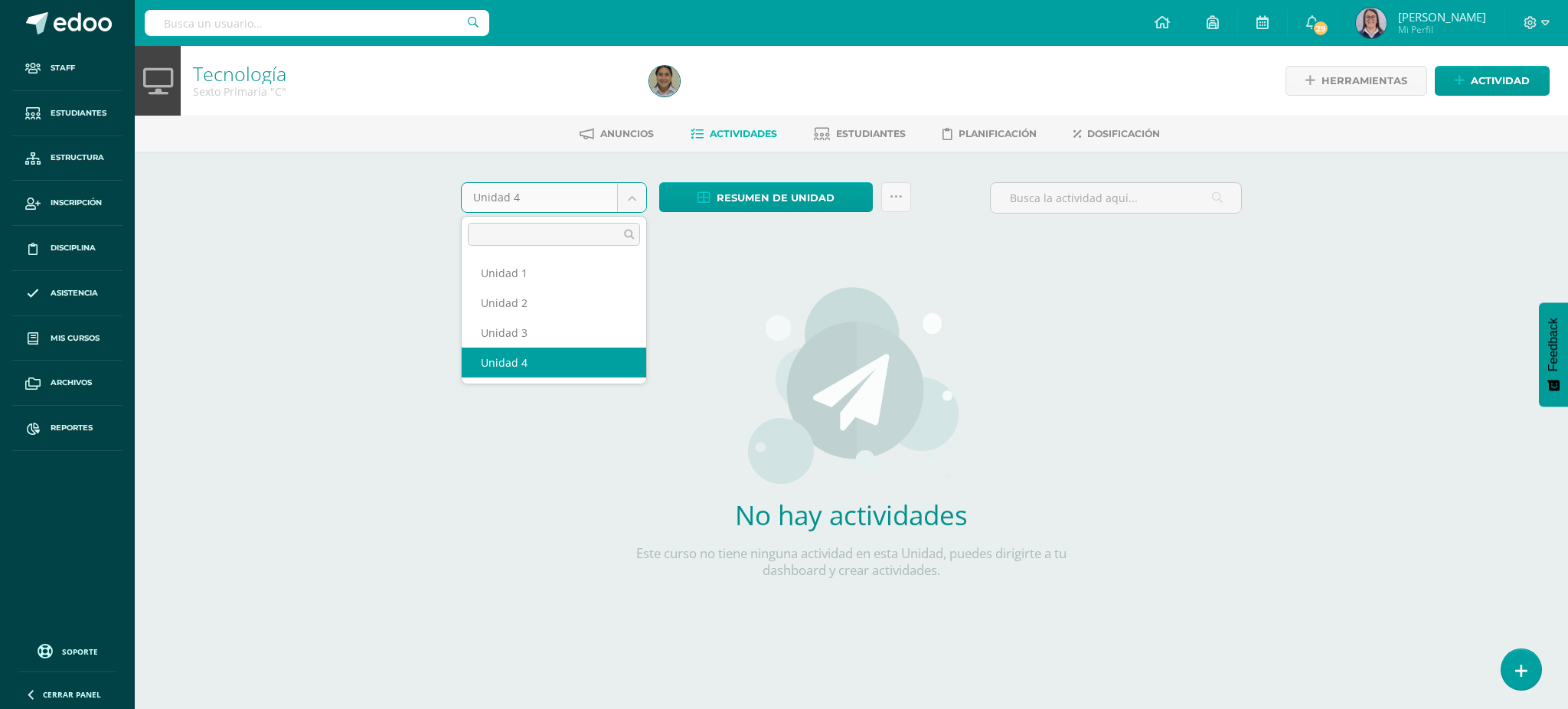
click at [516, 199] on body "Staff Estudiantes Estructura Inscripción Disciplina Asistencia Mis cursos Archi…" at bounding box center [784, 329] width 1568 height 658
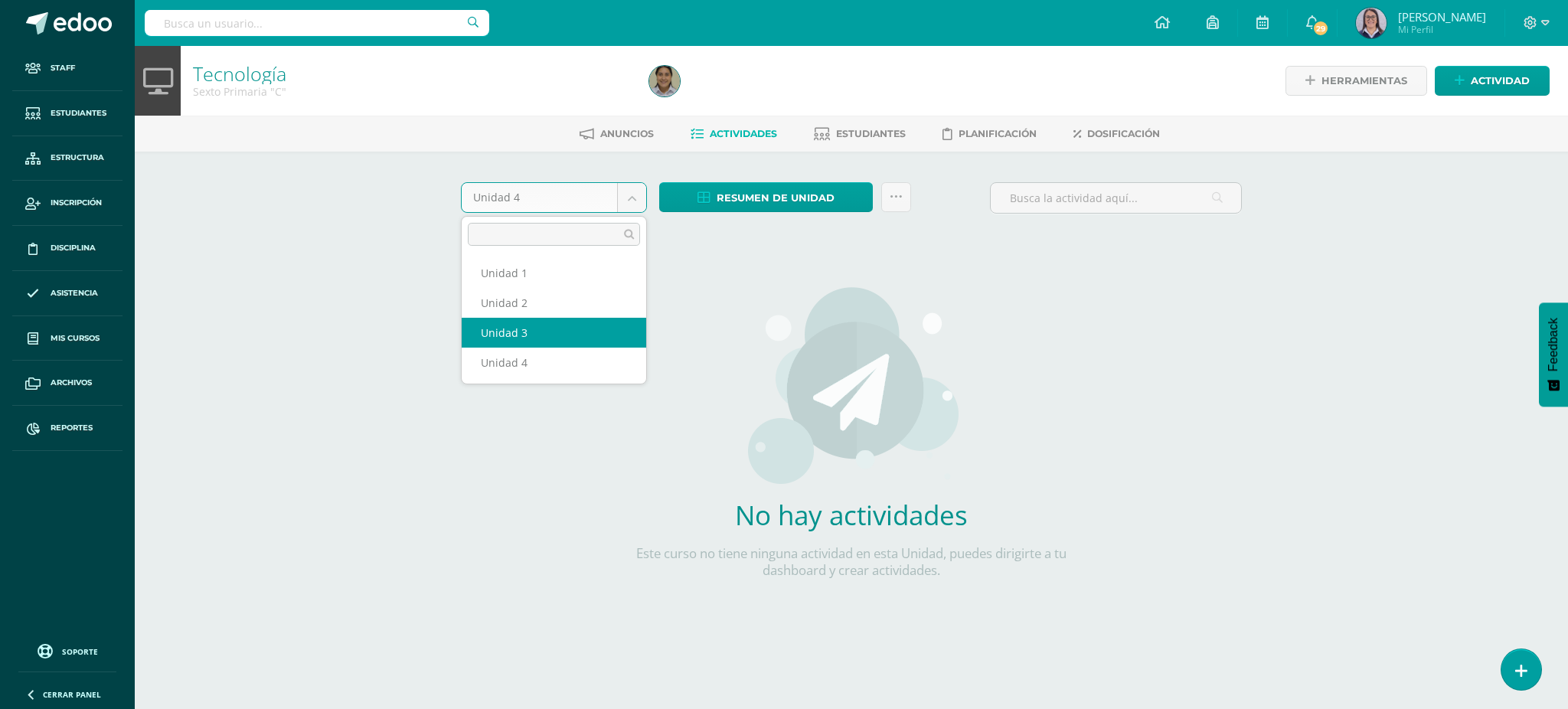
select select "Unidad 3"
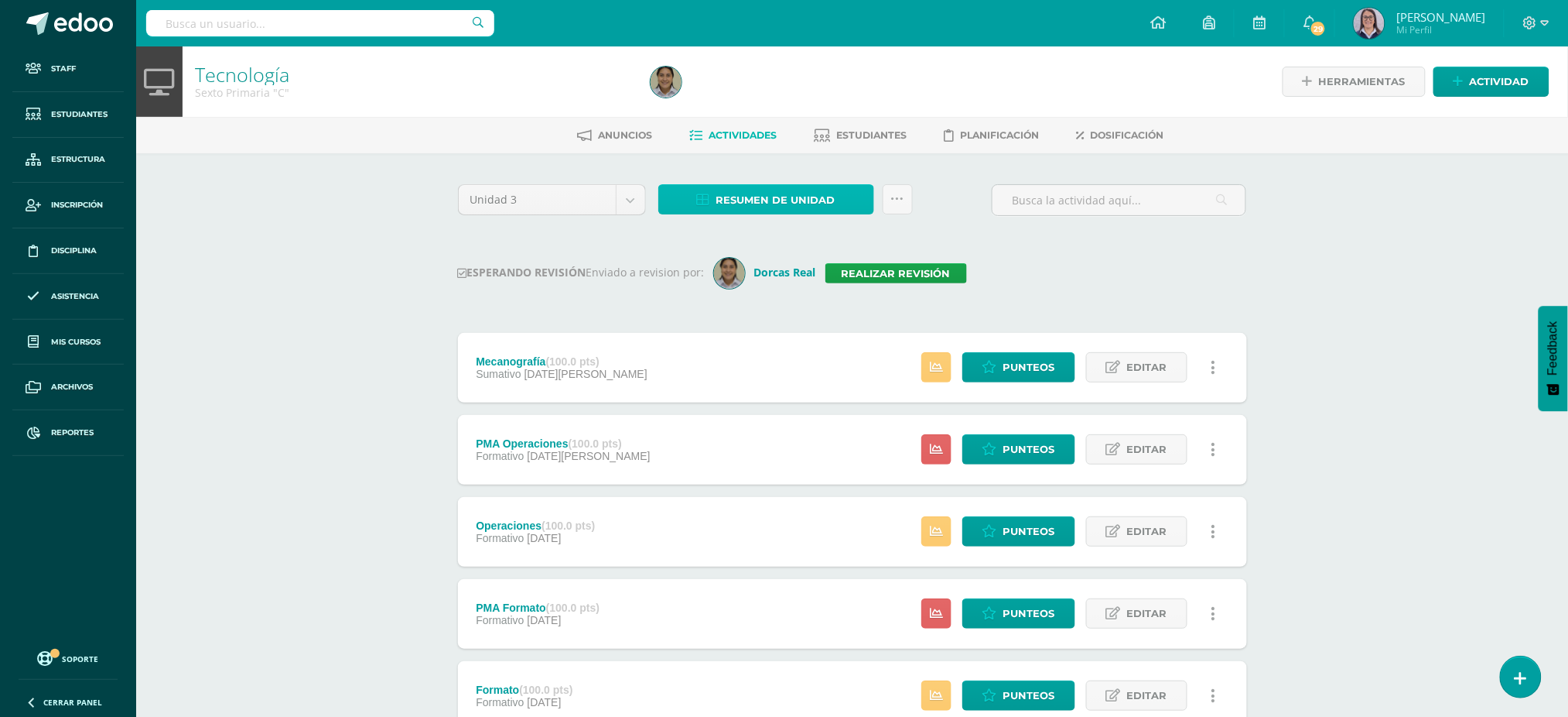
click at [731, 209] on span "Resumen de unidad" at bounding box center [776, 200] width 119 height 29
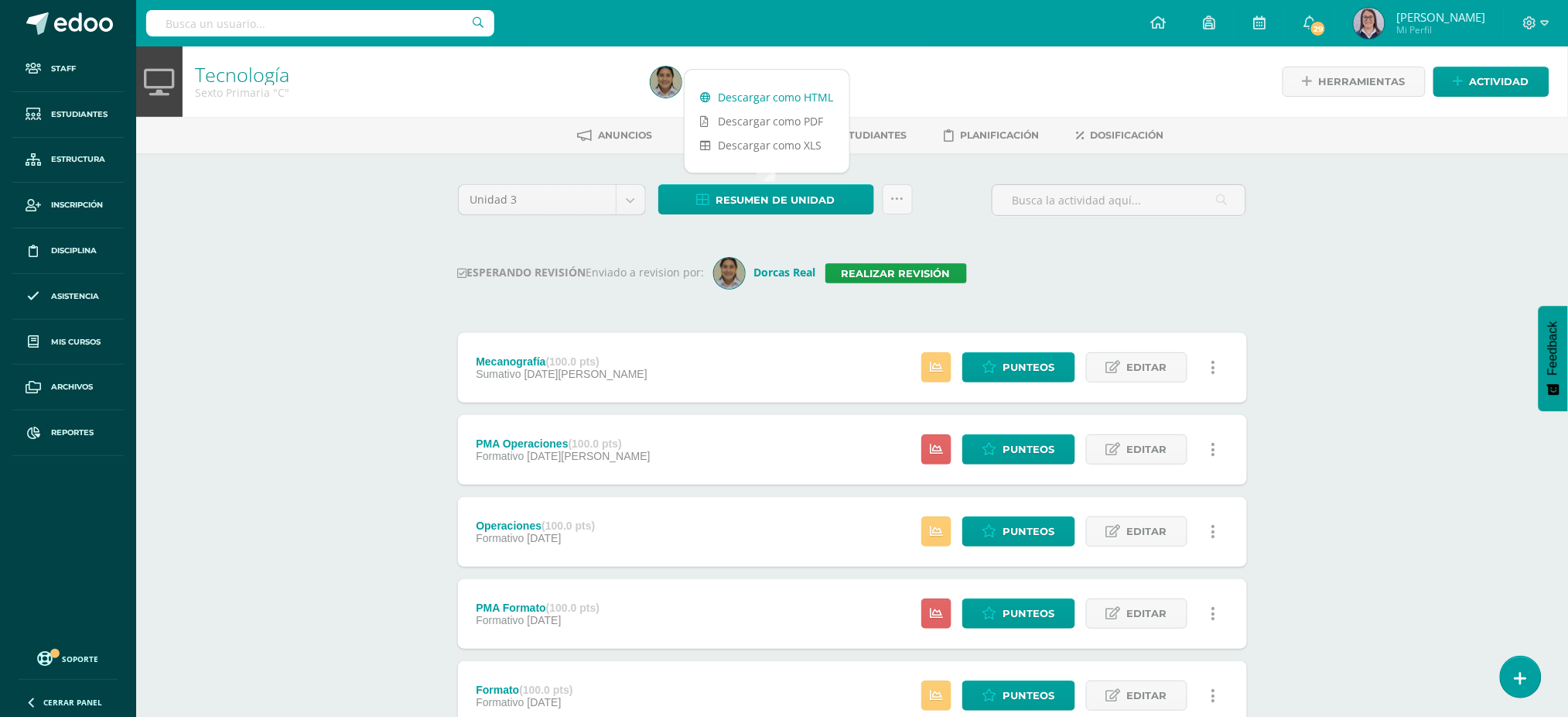
click at [708, 86] on link "Descargar como HTML" at bounding box center [767, 96] width 165 height 24
